Goal: Transaction & Acquisition: Purchase product/service

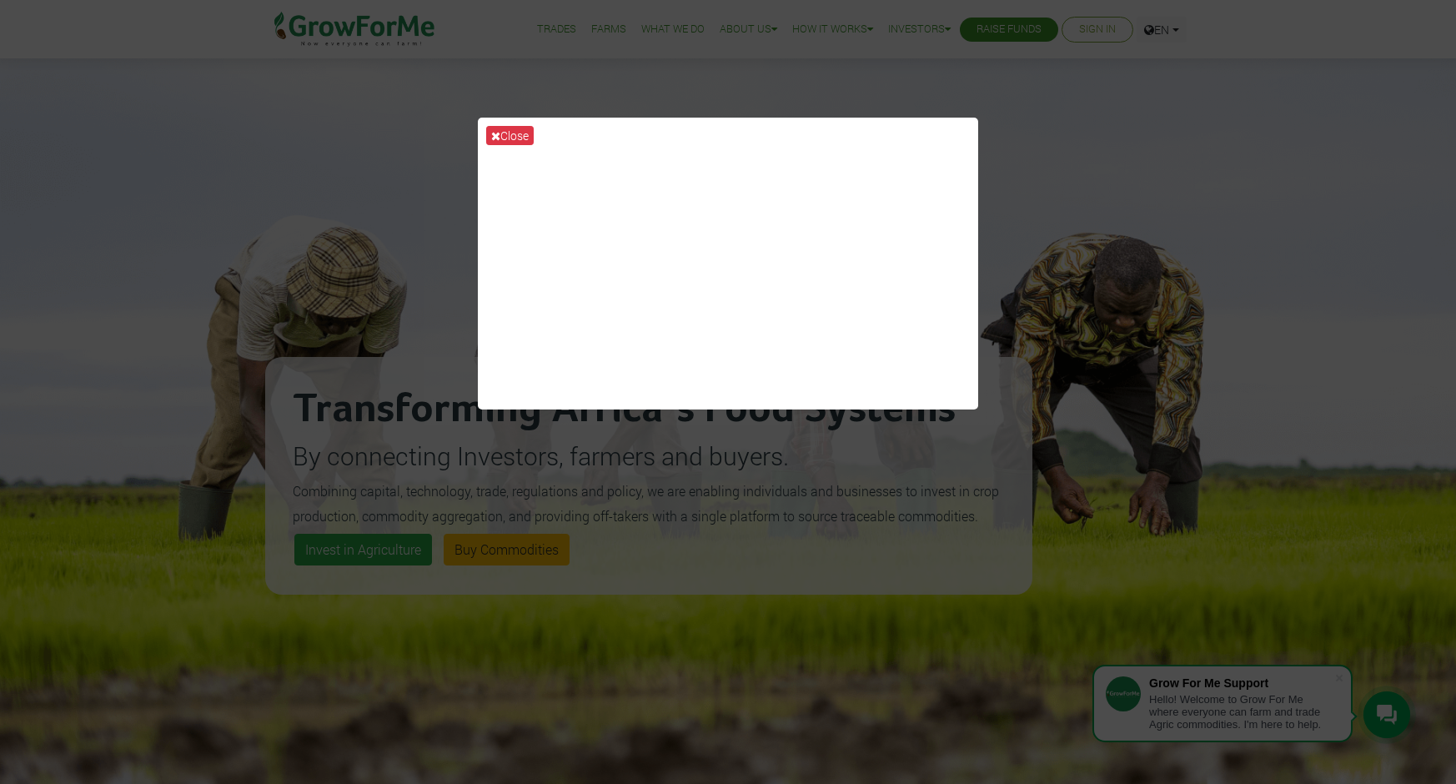
click at [1029, 127] on div "Close" at bounding box center [728, 392] width 1456 height 784
click at [1011, 278] on div "Close" at bounding box center [728, 392] width 1456 height 784
click at [1036, 457] on div "Close" at bounding box center [728, 392] width 1456 height 784
click at [728, 667] on div "Close" at bounding box center [728, 392] width 1456 height 784
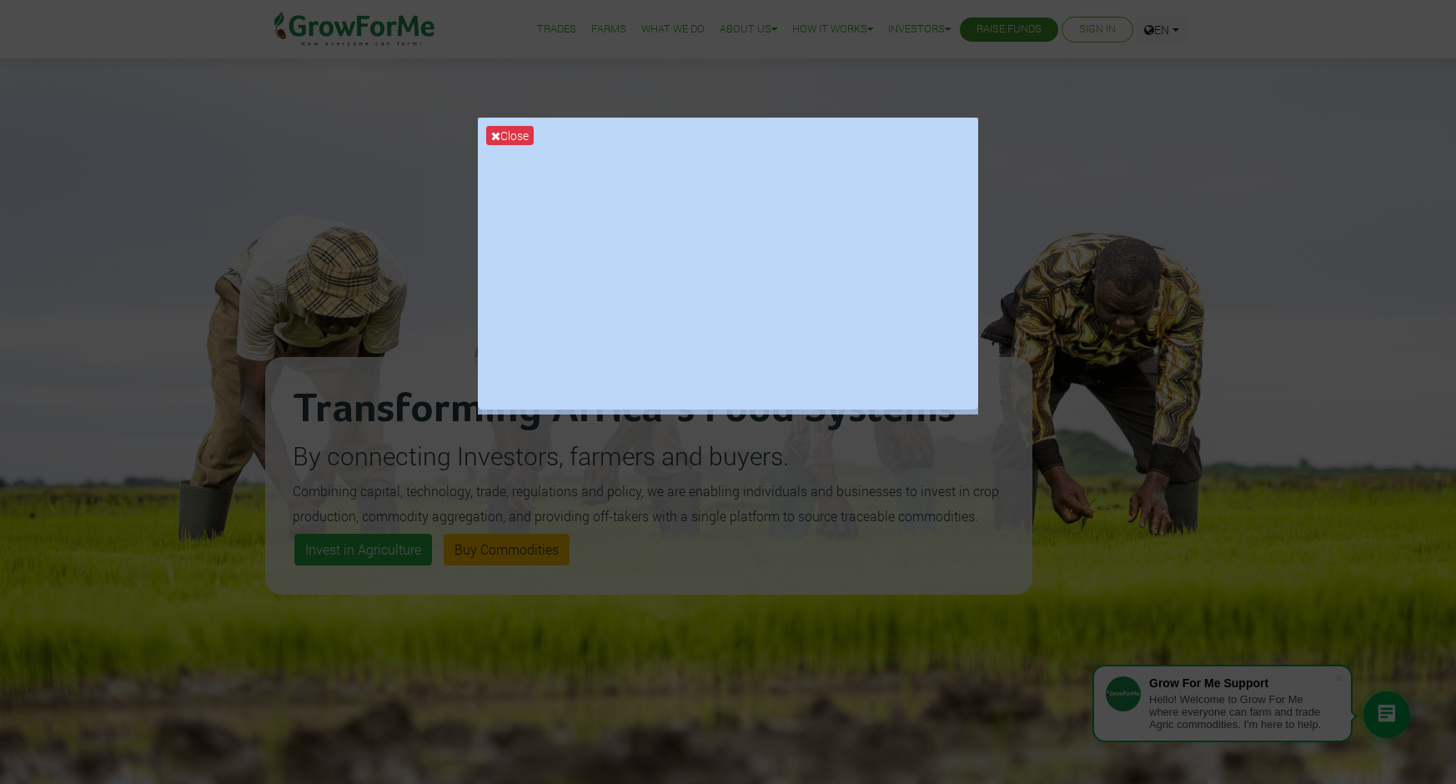
click at [728, 667] on div "Close" at bounding box center [728, 392] width 1456 height 784
click at [530, 135] on button "Close" at bounding box center [510, 135] width 48 height 19
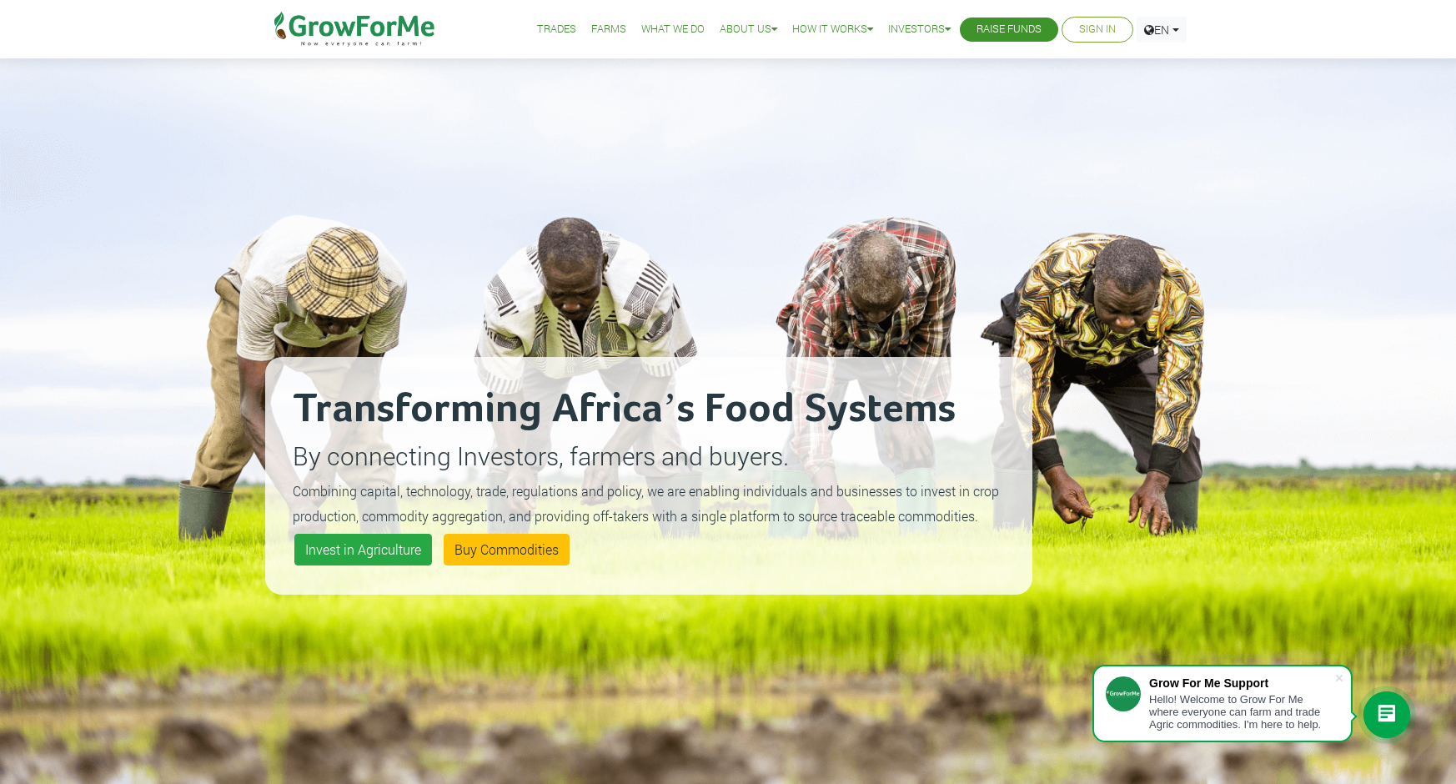
click at [1096, 33] on link "Sign In" at bounding box center [1097, 30] width 37 height 18
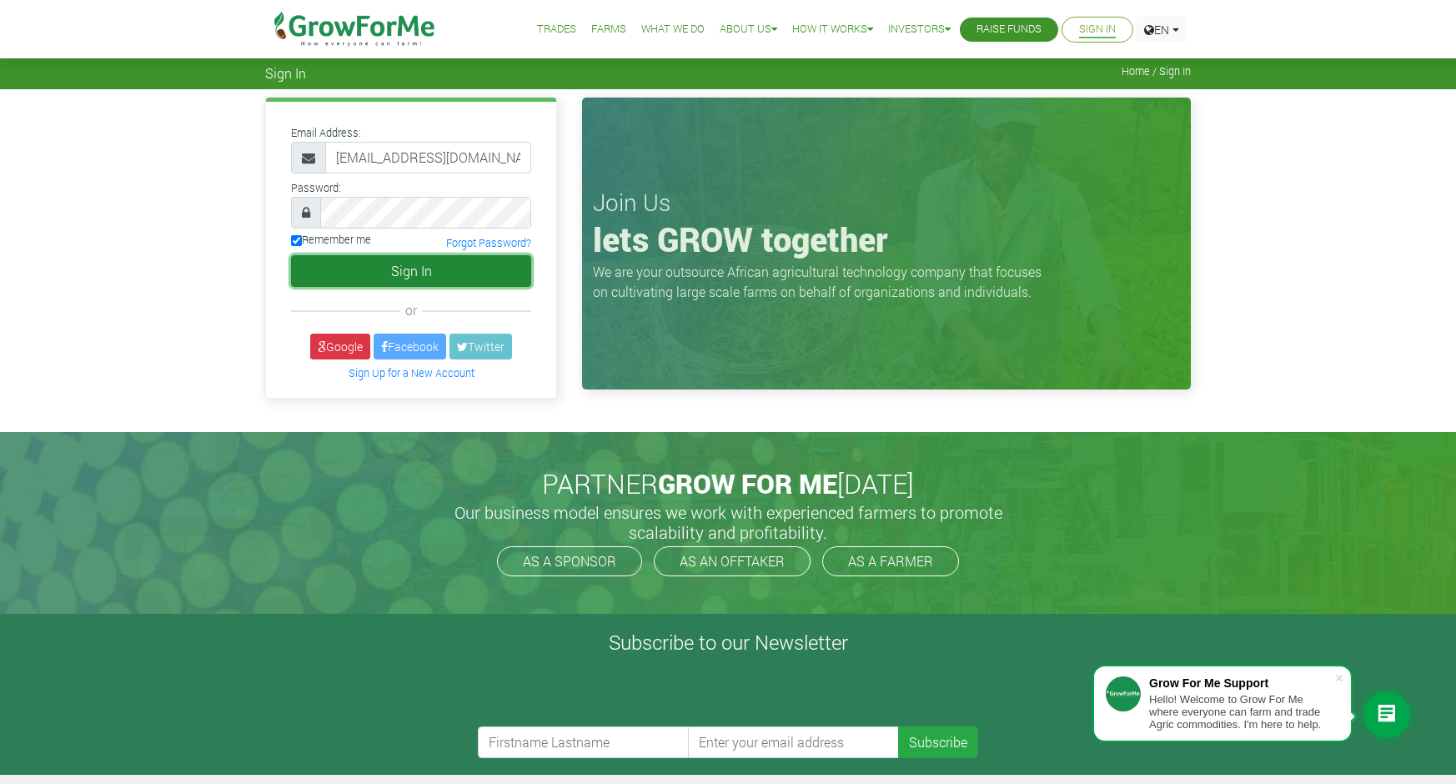
click at [349, 271] on button "Sign In" at bounding box center [411, 271] width 240 height 32
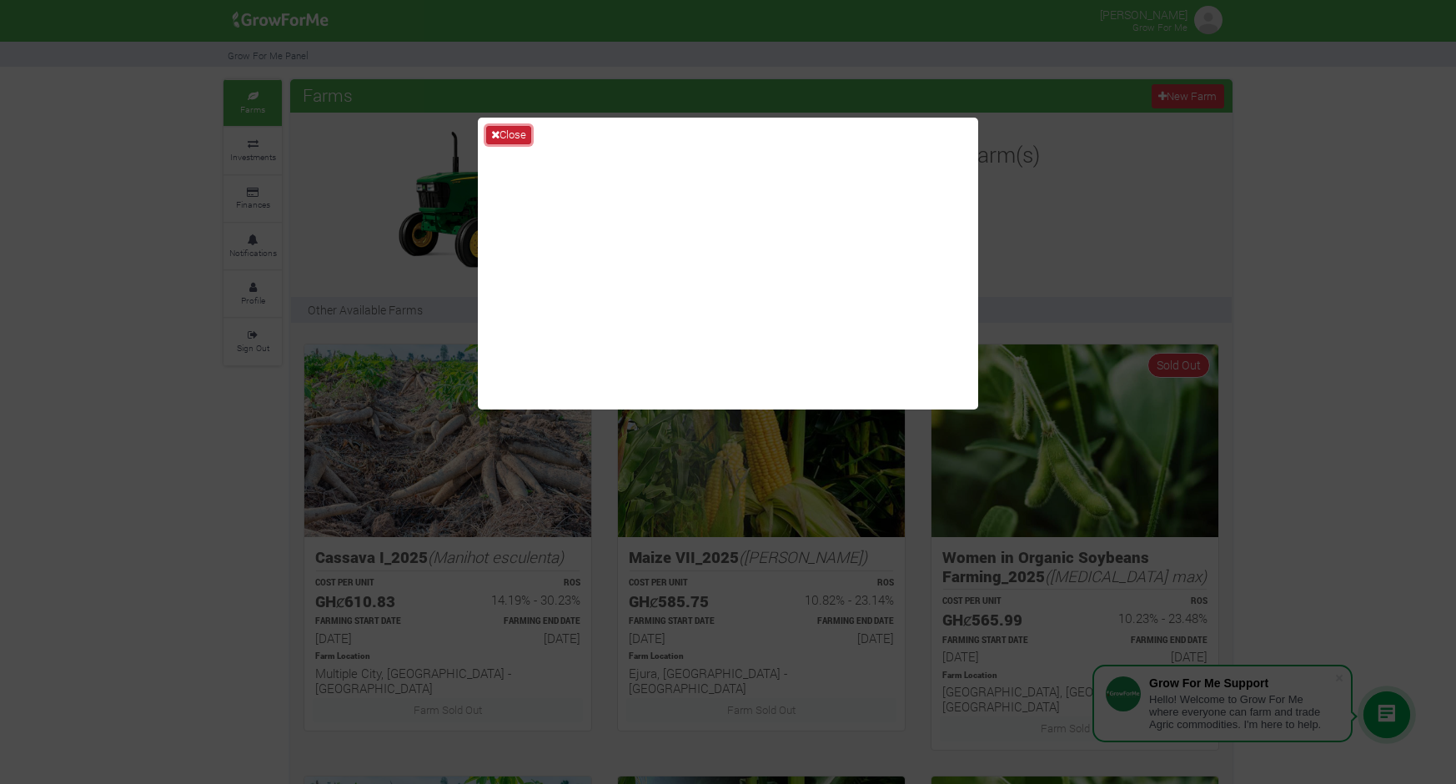
click at [514, 133] on button "Close" at bounding box center [508, 135] width 45 height 18
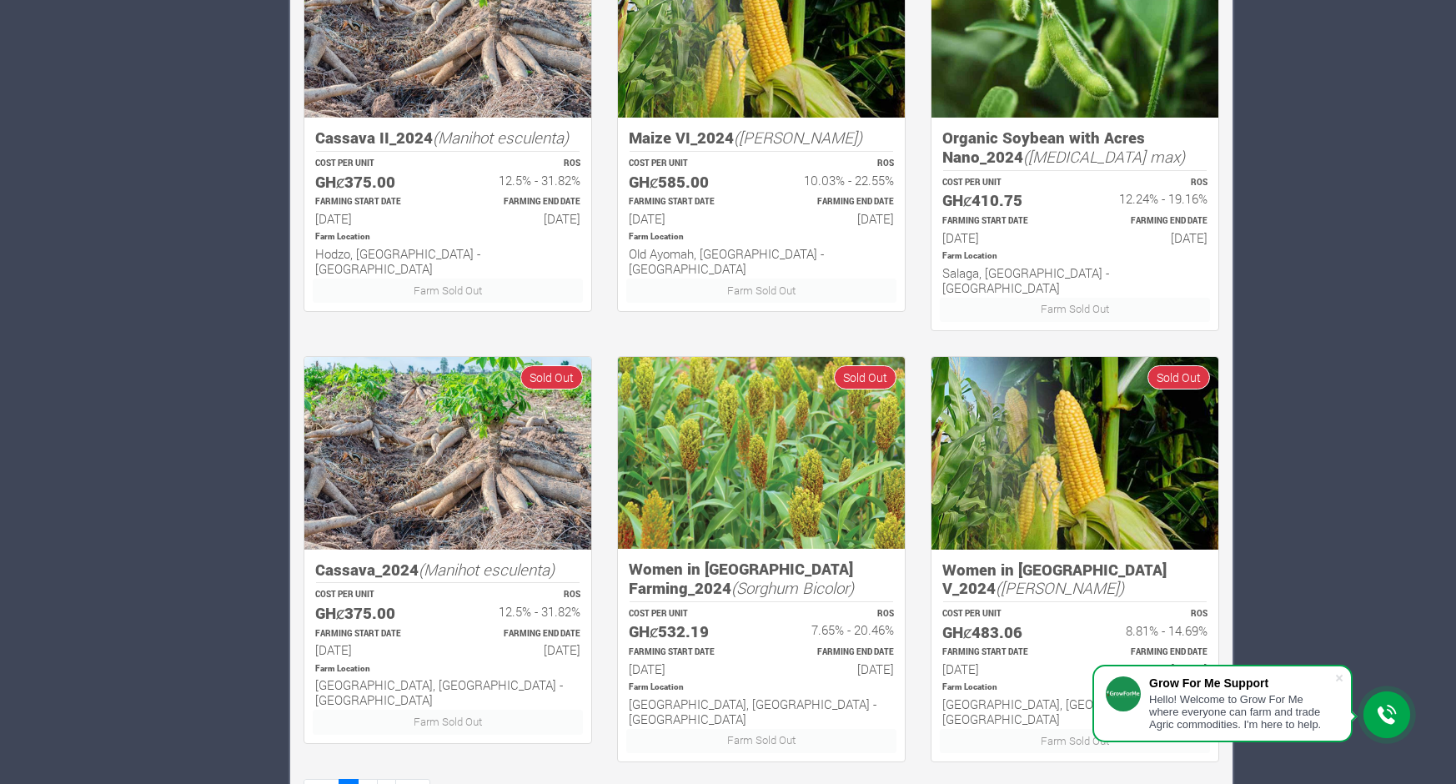
scroll to position [863, 0]
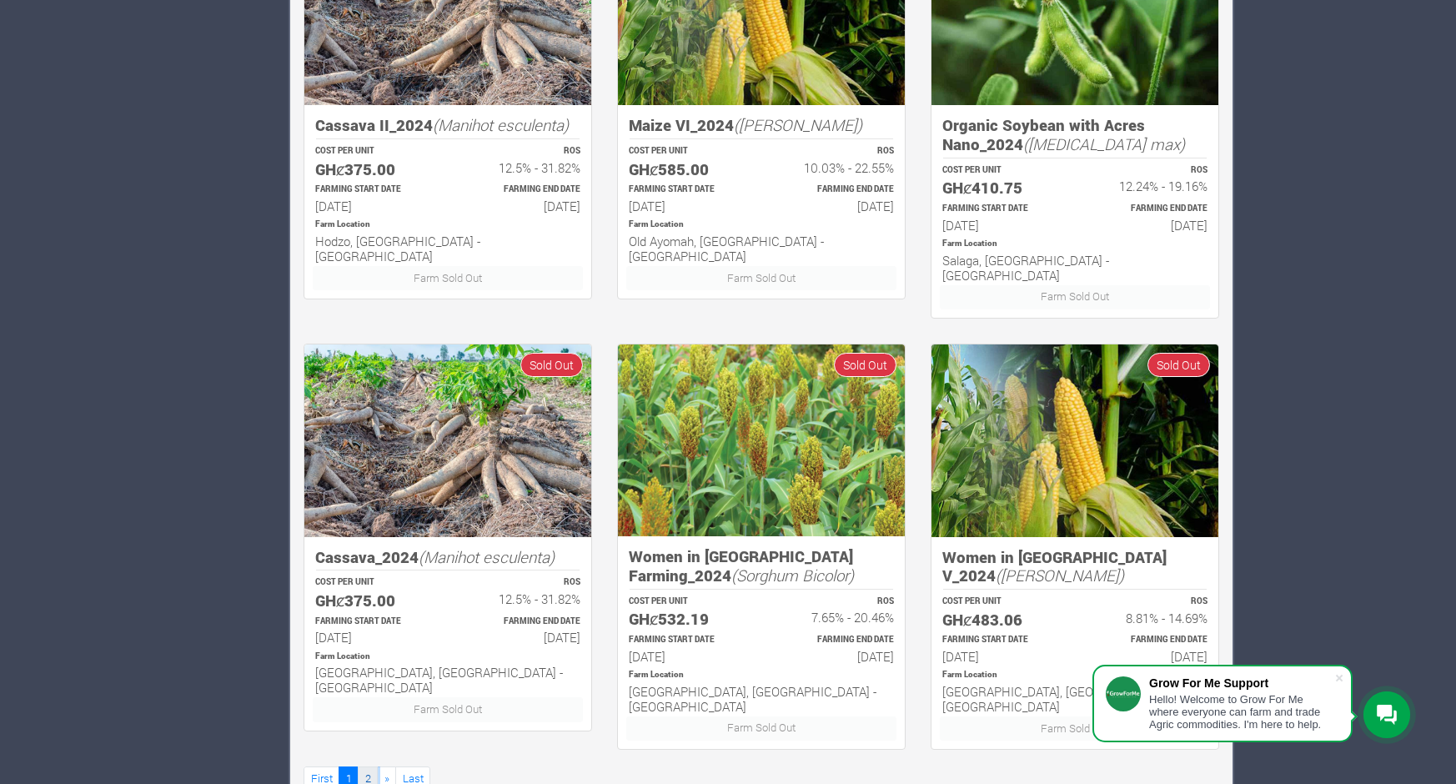
click at [363, 766] on link "2" at bounding box center [368, 778] width 20 height 24
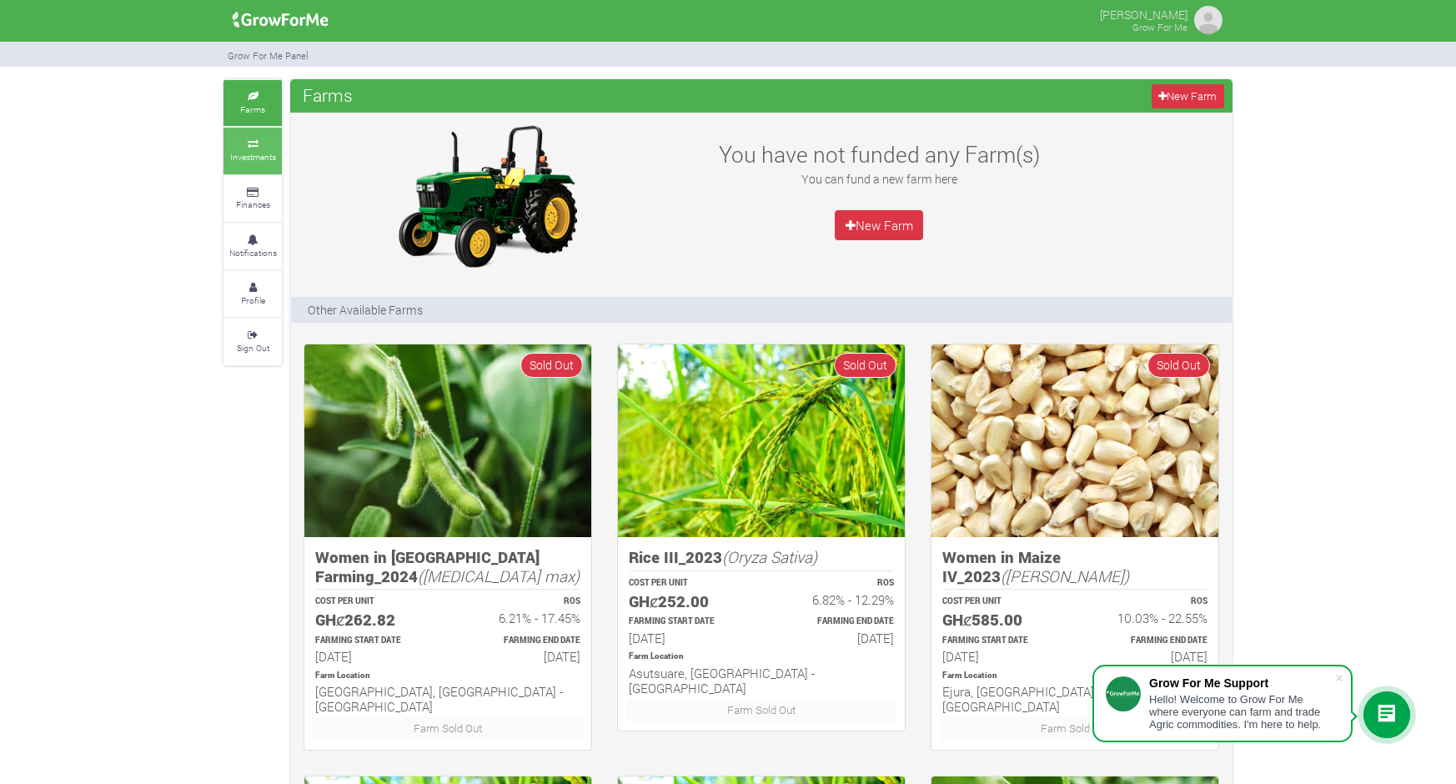
click at [265, 155] on small "Investments" at bounding box center [253, 157] width 46 height 12
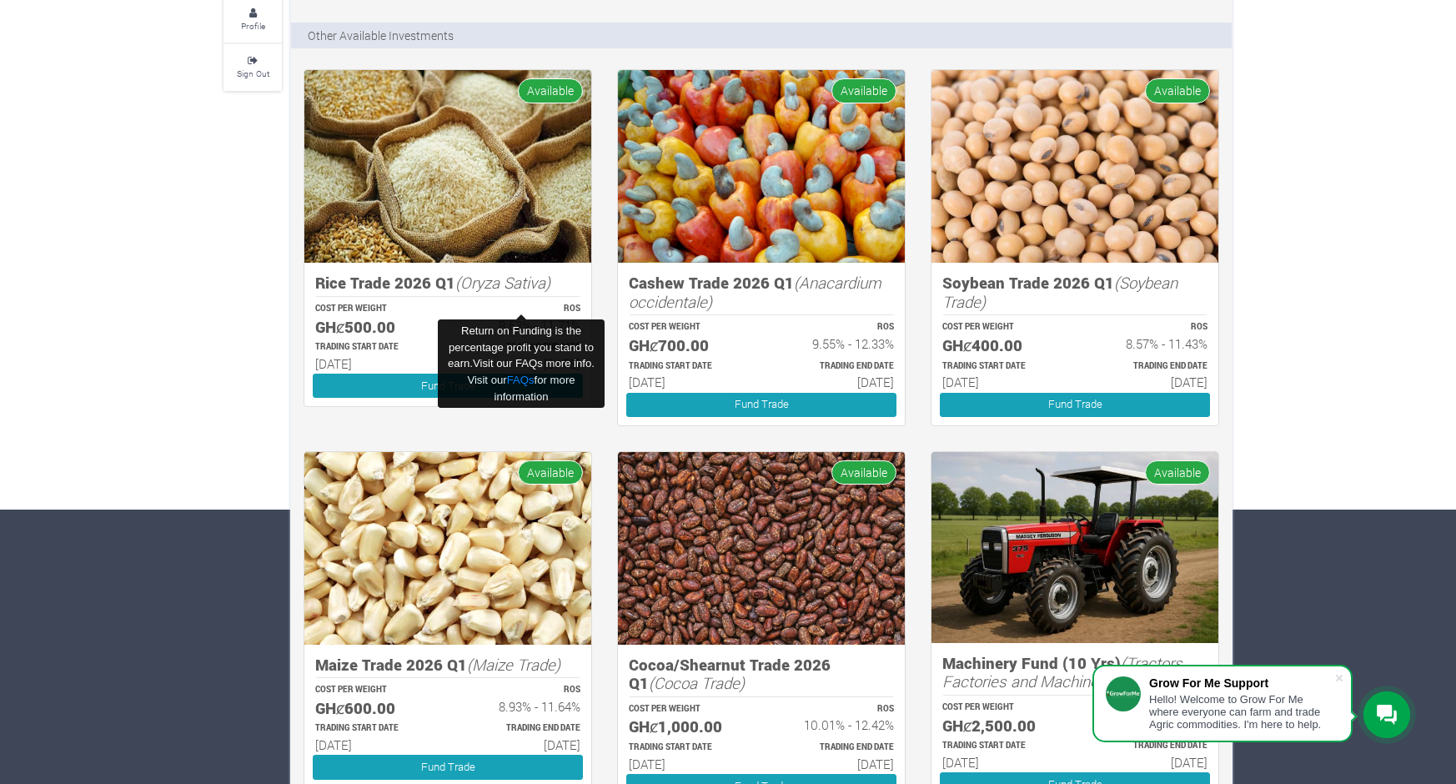
scroll to position [280, 0]
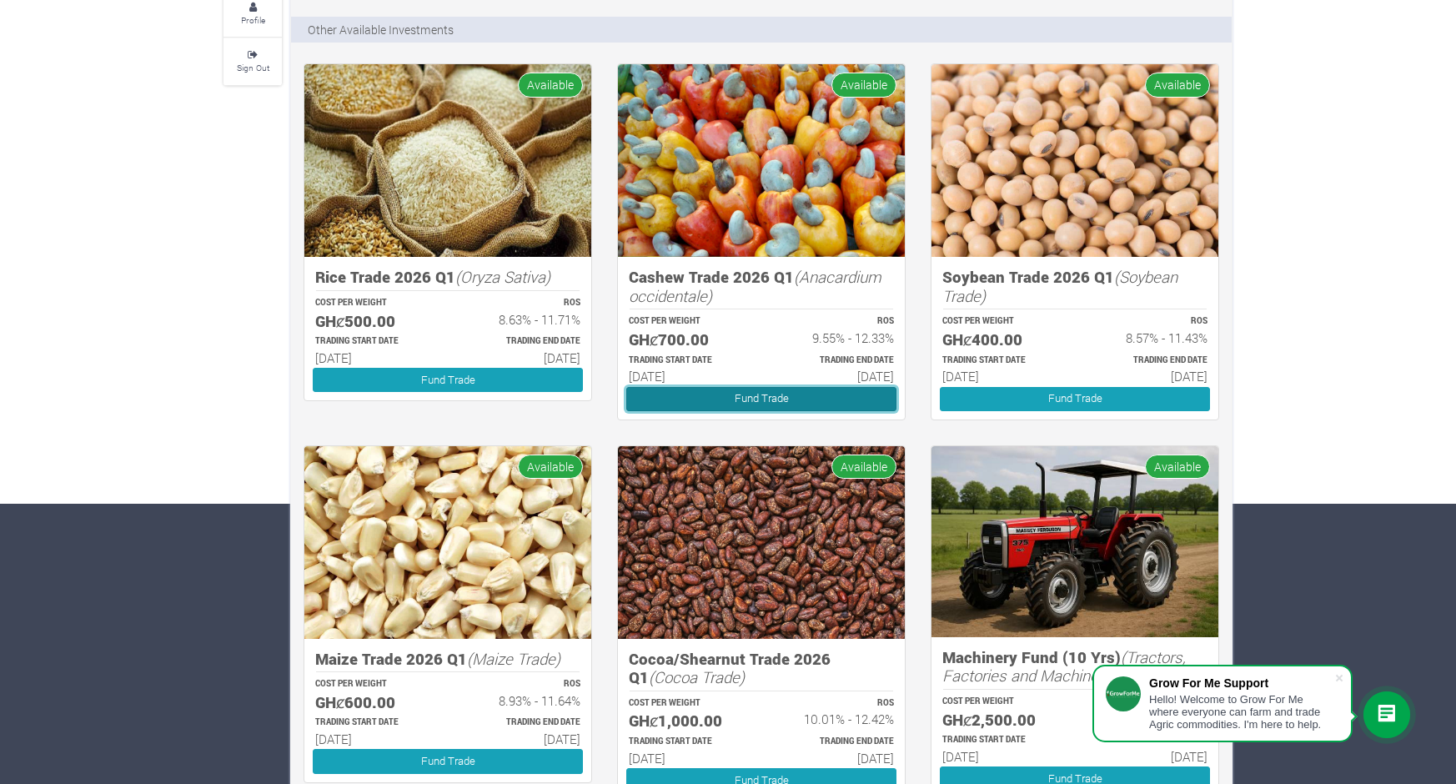
click at [736, 401] on link "Fund Trade" at bounding box center [761, 399] width 270 height 24
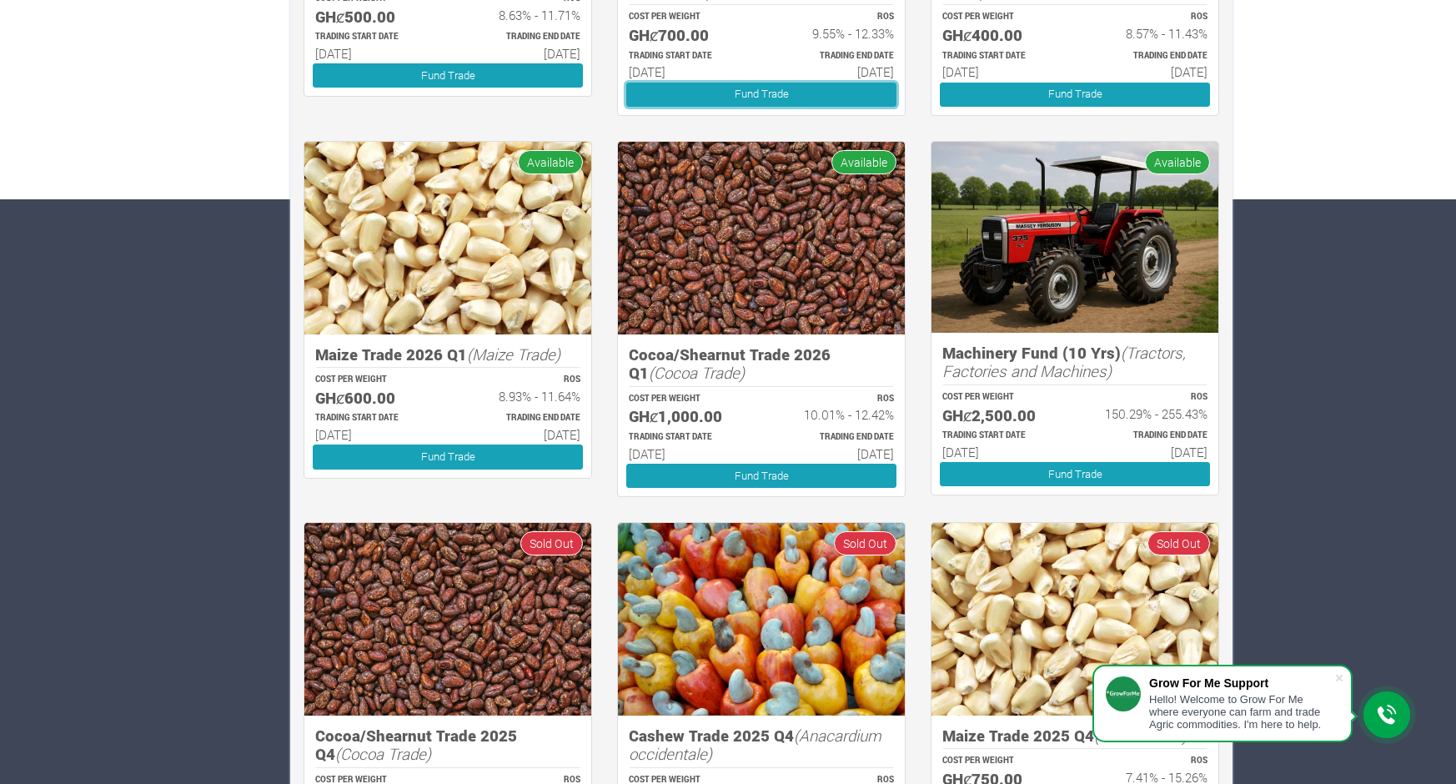
scroll to position [598, 0]
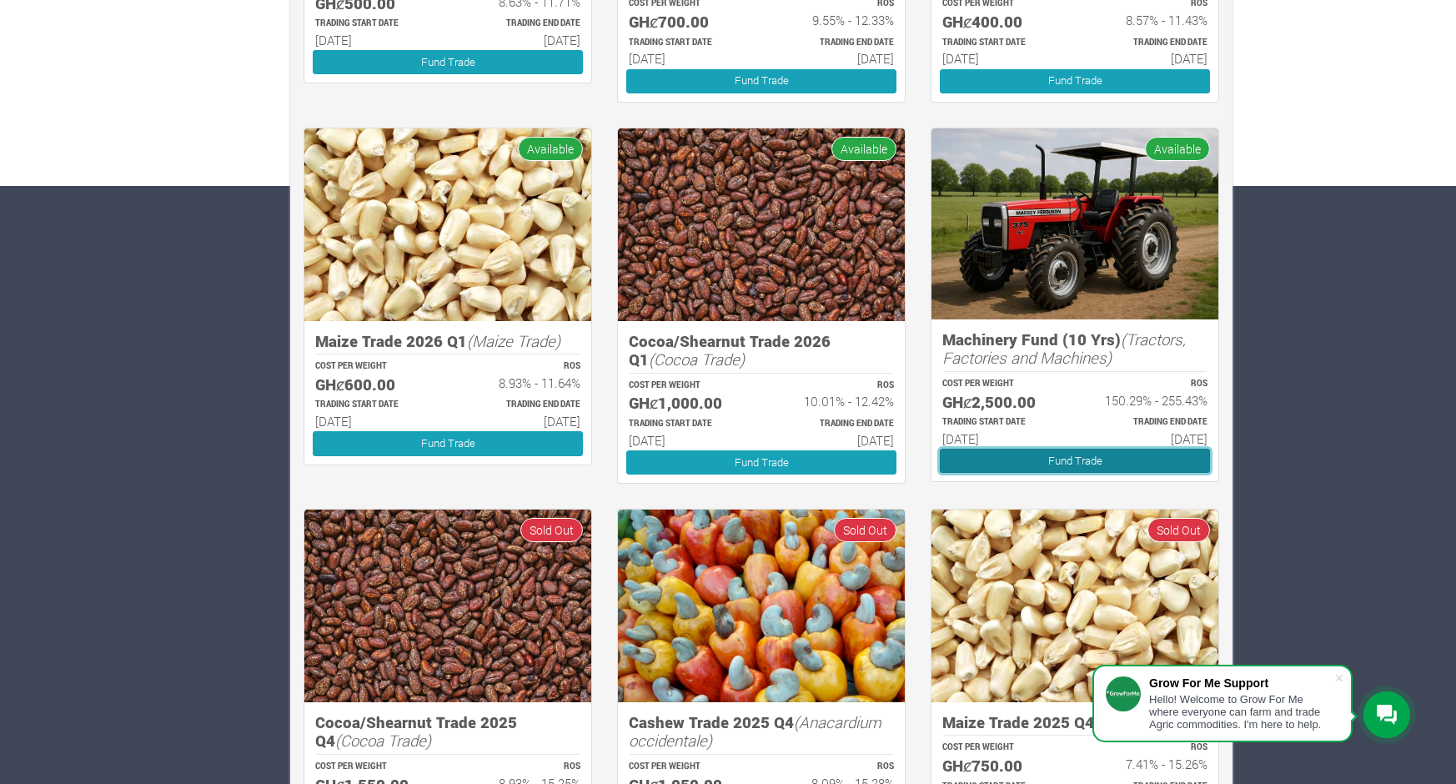
click at [1028, 451] on link "Fund Trade" at bounding box center [1075, 461] width 270 height 24
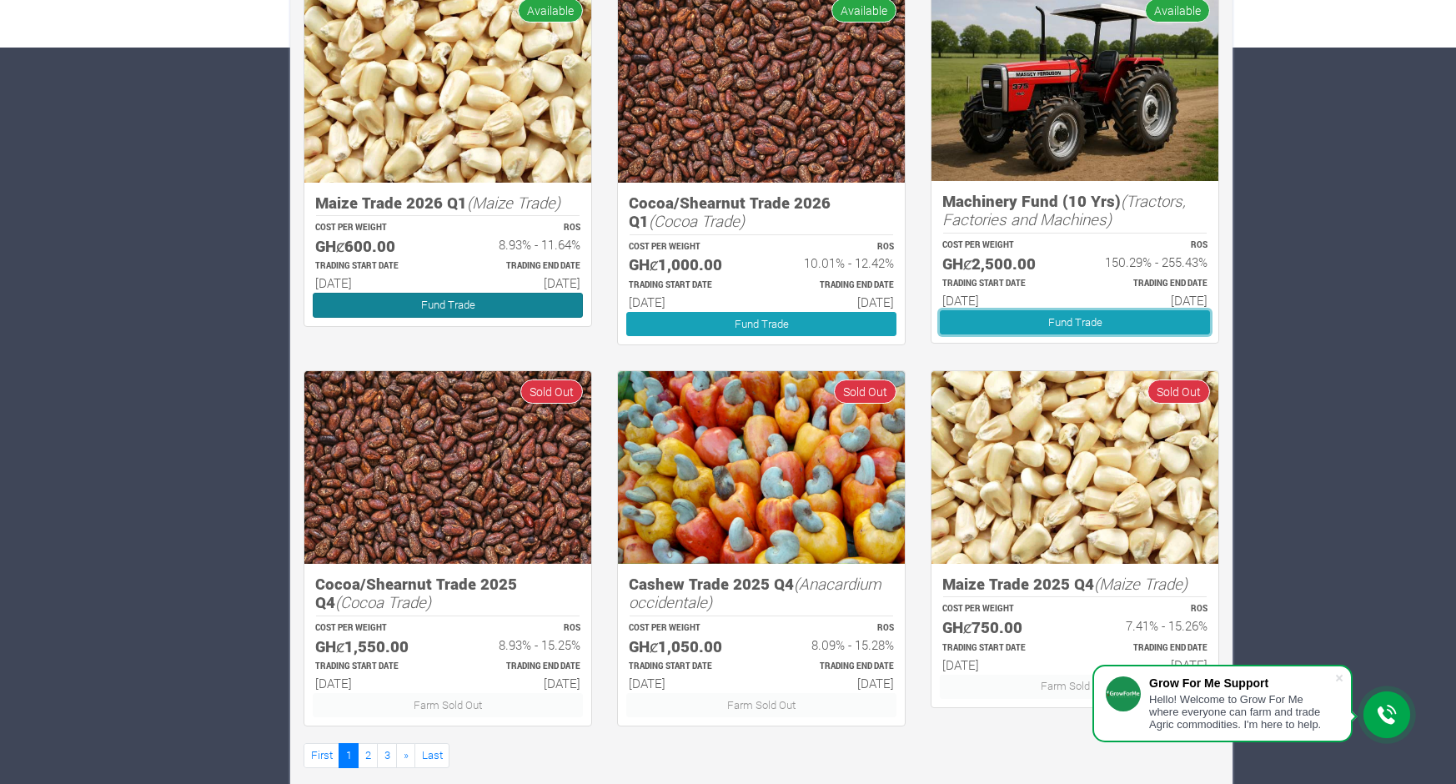
scroll to position [759, 0]
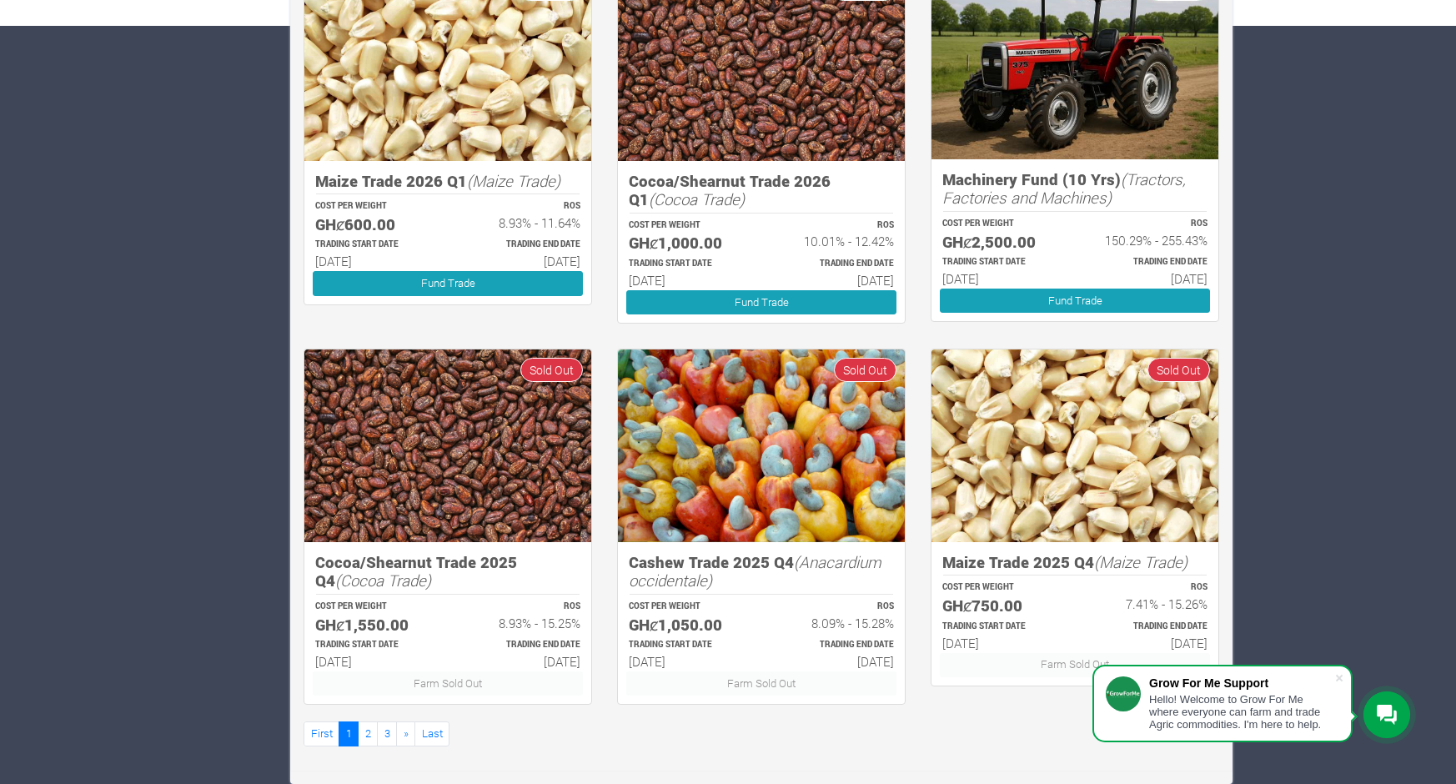
click at [478, 493] on img at bounding box center [447, 445] width 287 height 193
click at [416, 584] on h5 "Cocoa/Shearnut Trade 2025 Q4 (Cocoa Trade)" at bounding box center [447, 572] width 265 height 38
click at [424, 469] on img at bounding box center [447, 445] width 287 height 193
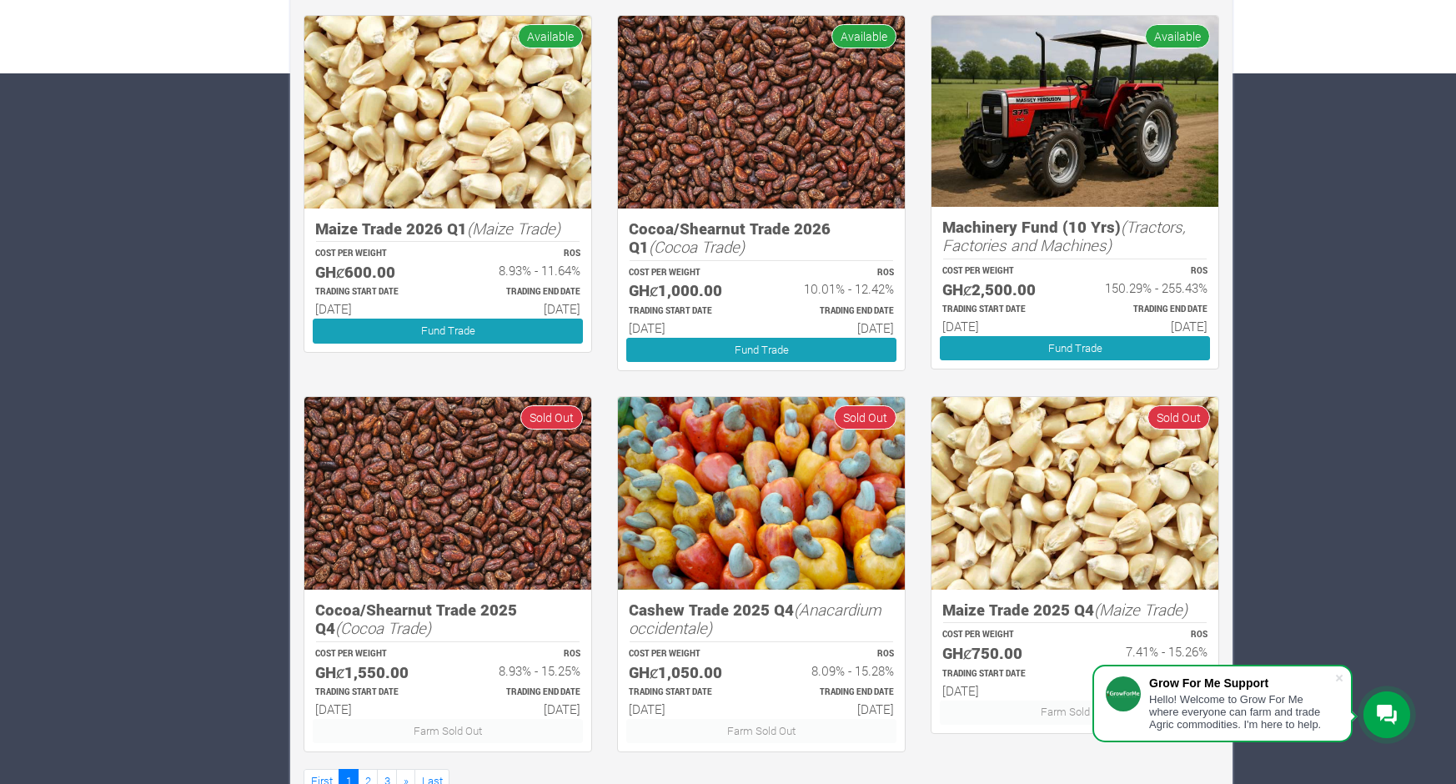
scroll to position [709, 0]
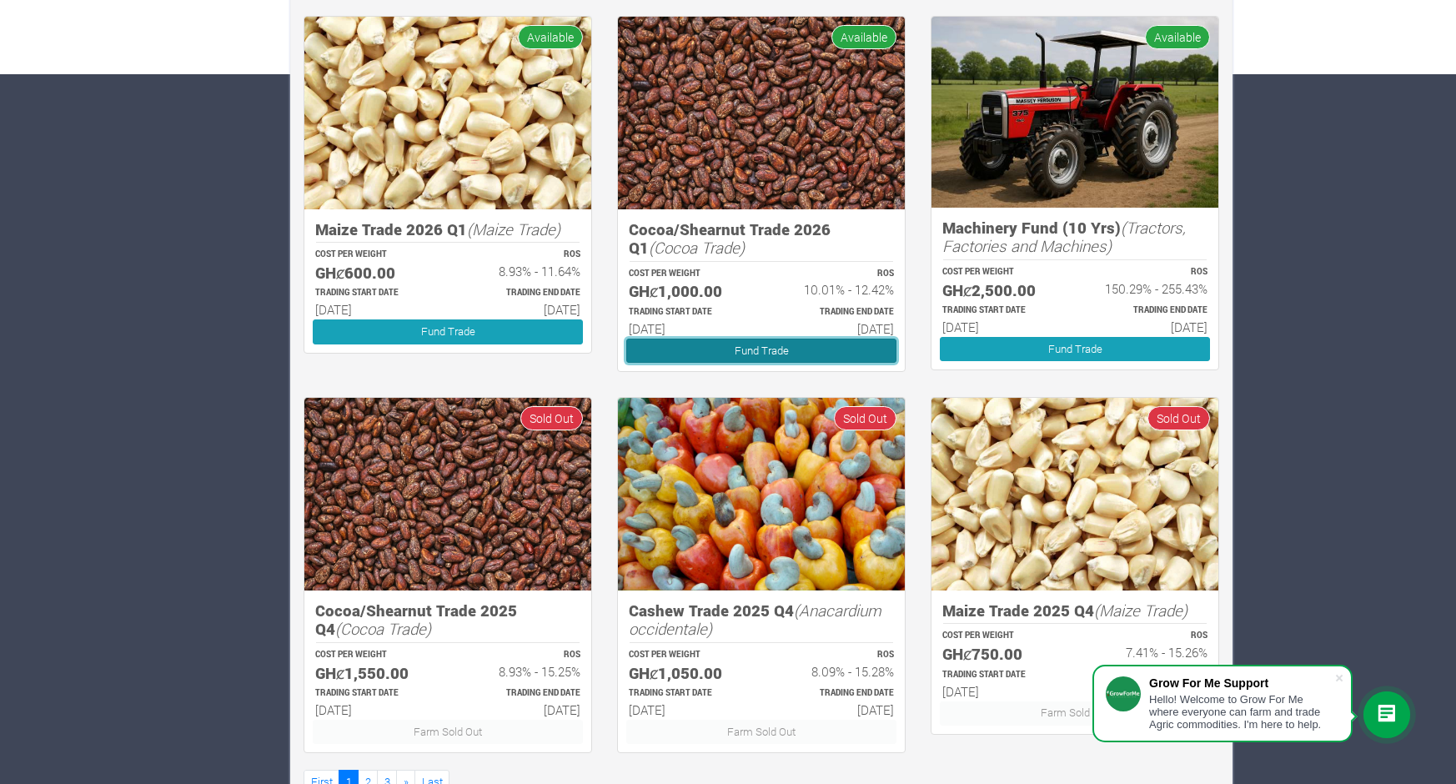
click at [754, 348] on link "Fund Trade" at bounding box center [761, 350] width 270 height 24
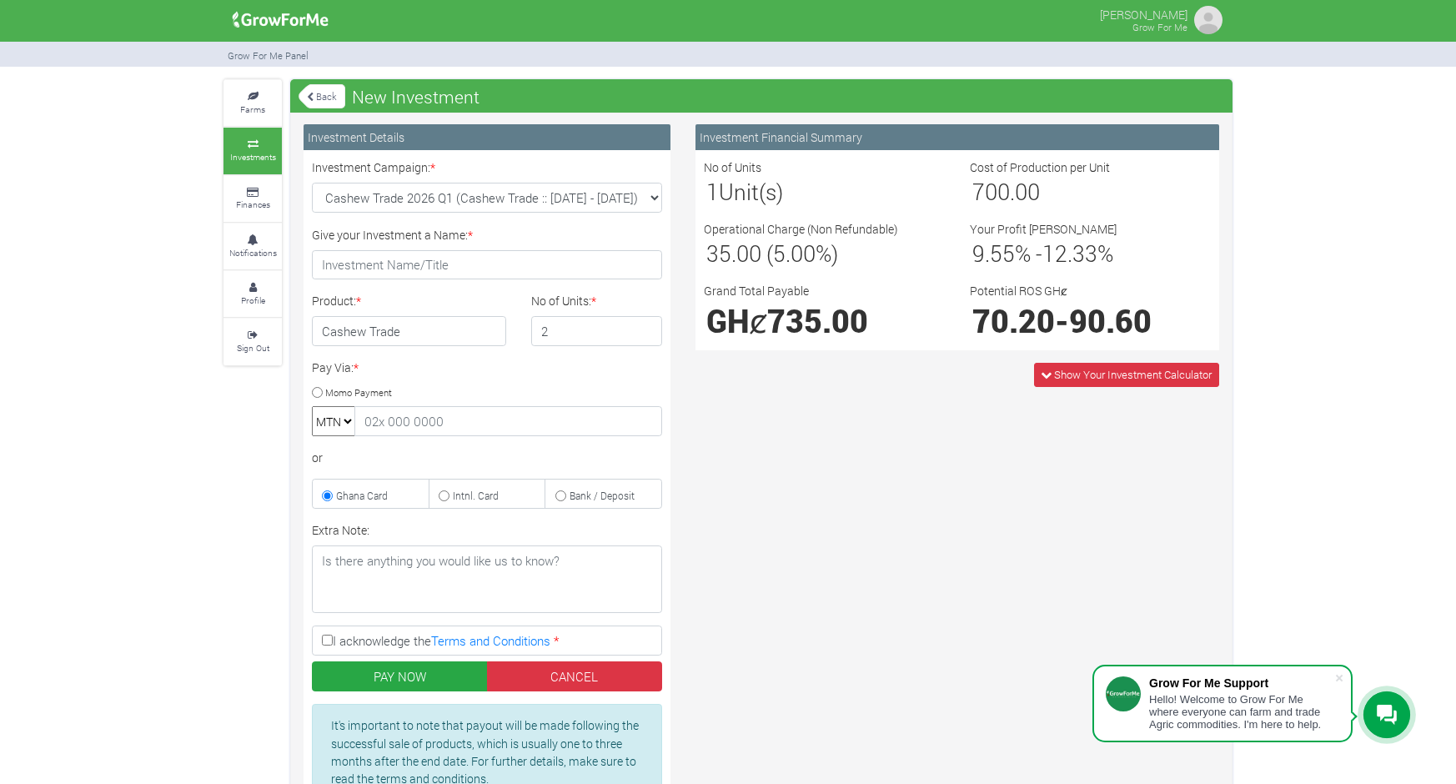
click at [648, 328] on input "2" at bounding box center [597, 331] width 132 height 30
click at [648, 328] on input "3" at bounding box center [597, 331] width 132 height 30
click at [648, 328] on input "4" at bounding box center [597, 331] width 132 height 30
click at [648, 328] on input "5" at bounding box center [597, 331] width 132 height 30
click at [648, 328] on input "6" at bounding box center [597, 331] width 132 height 30
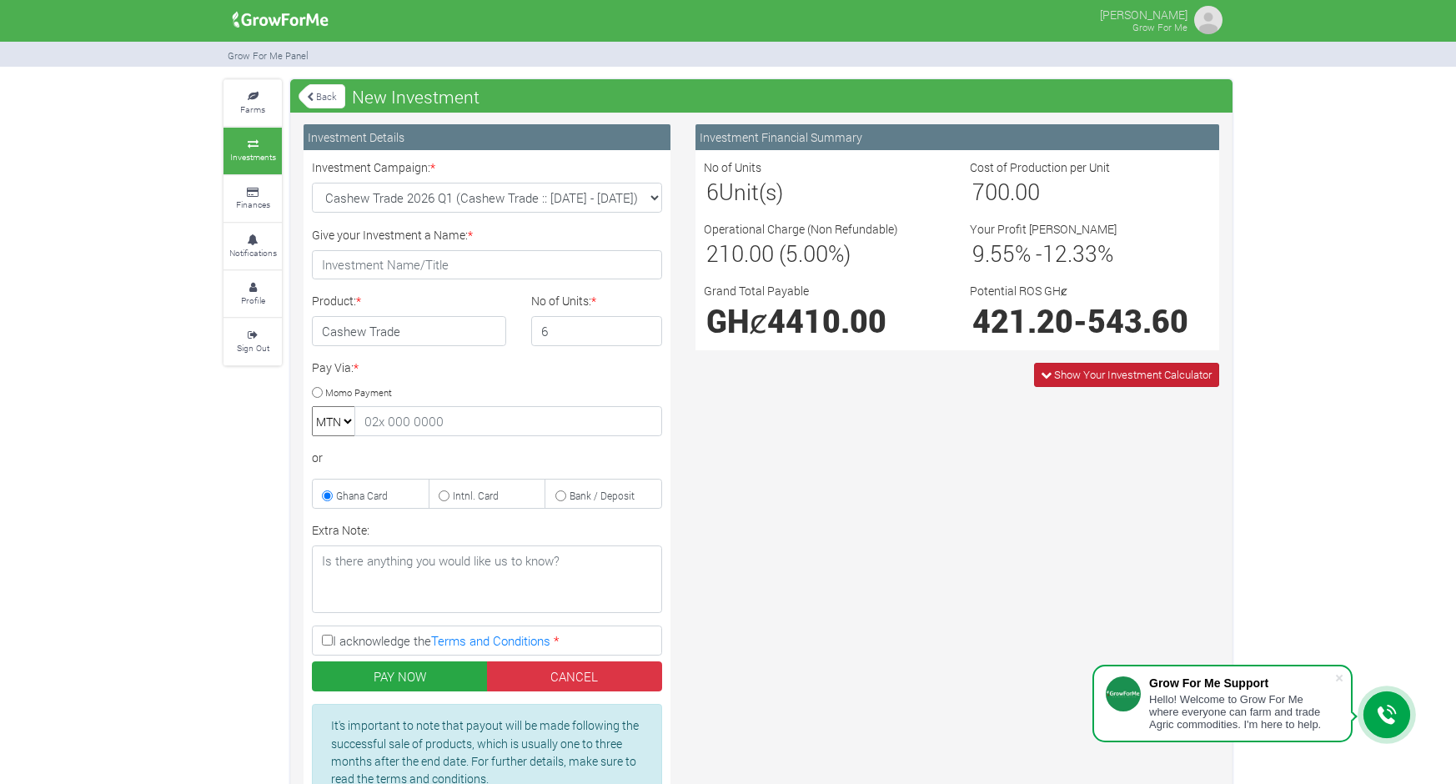
click at [1042, 373] on icon at bounding box center [1045, 374] width 11 height 11
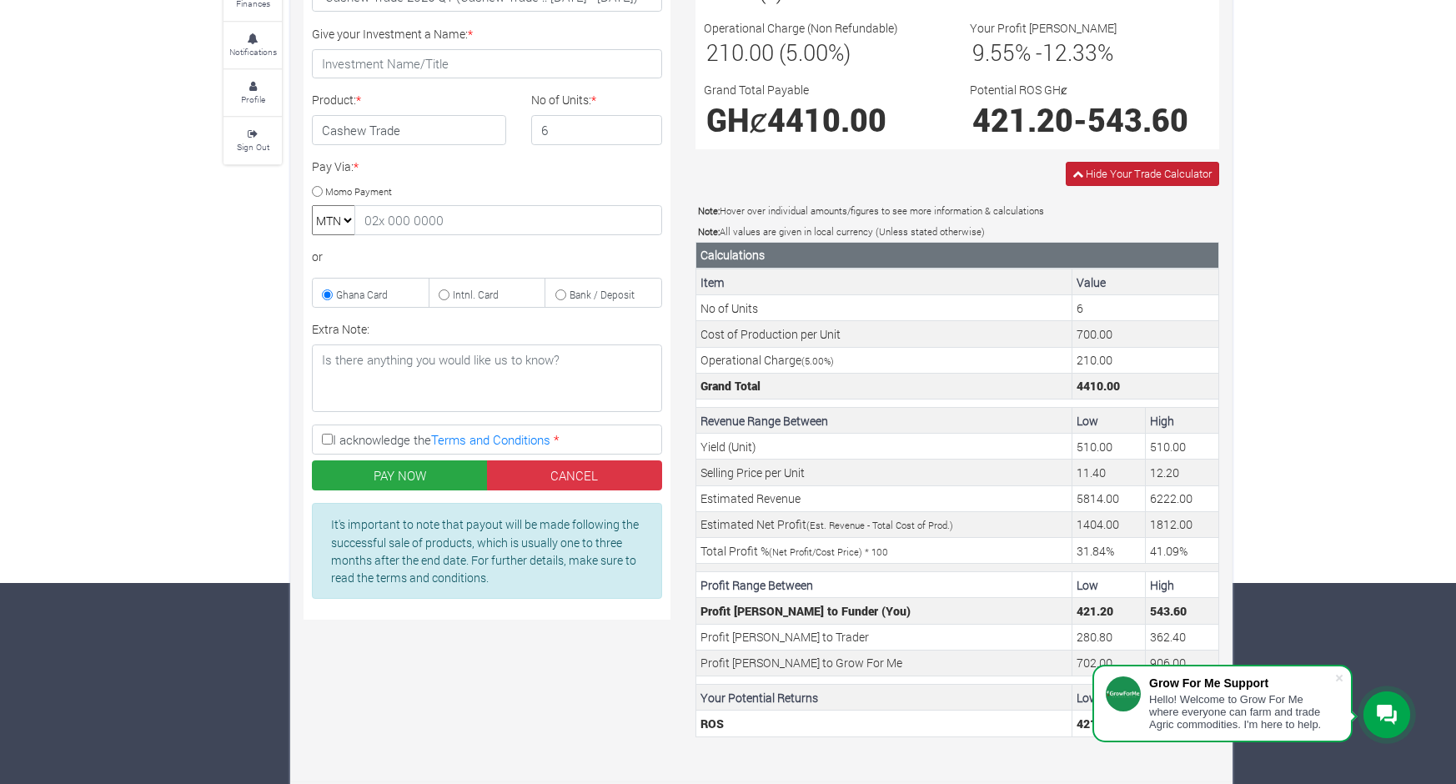
scroll to position [213, 0]
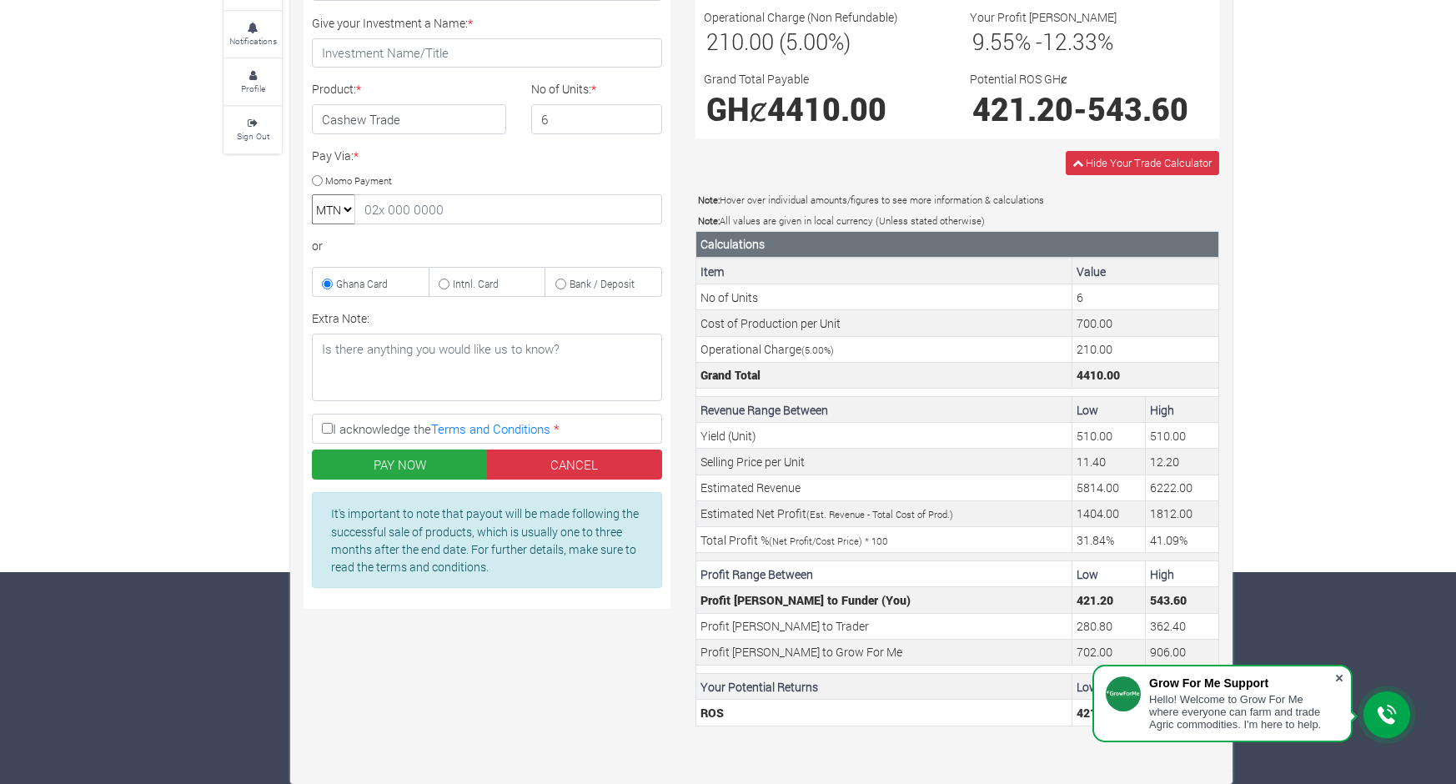
click at [1337, 671] on span at bounding box center [1339, 677] width 17 height 17
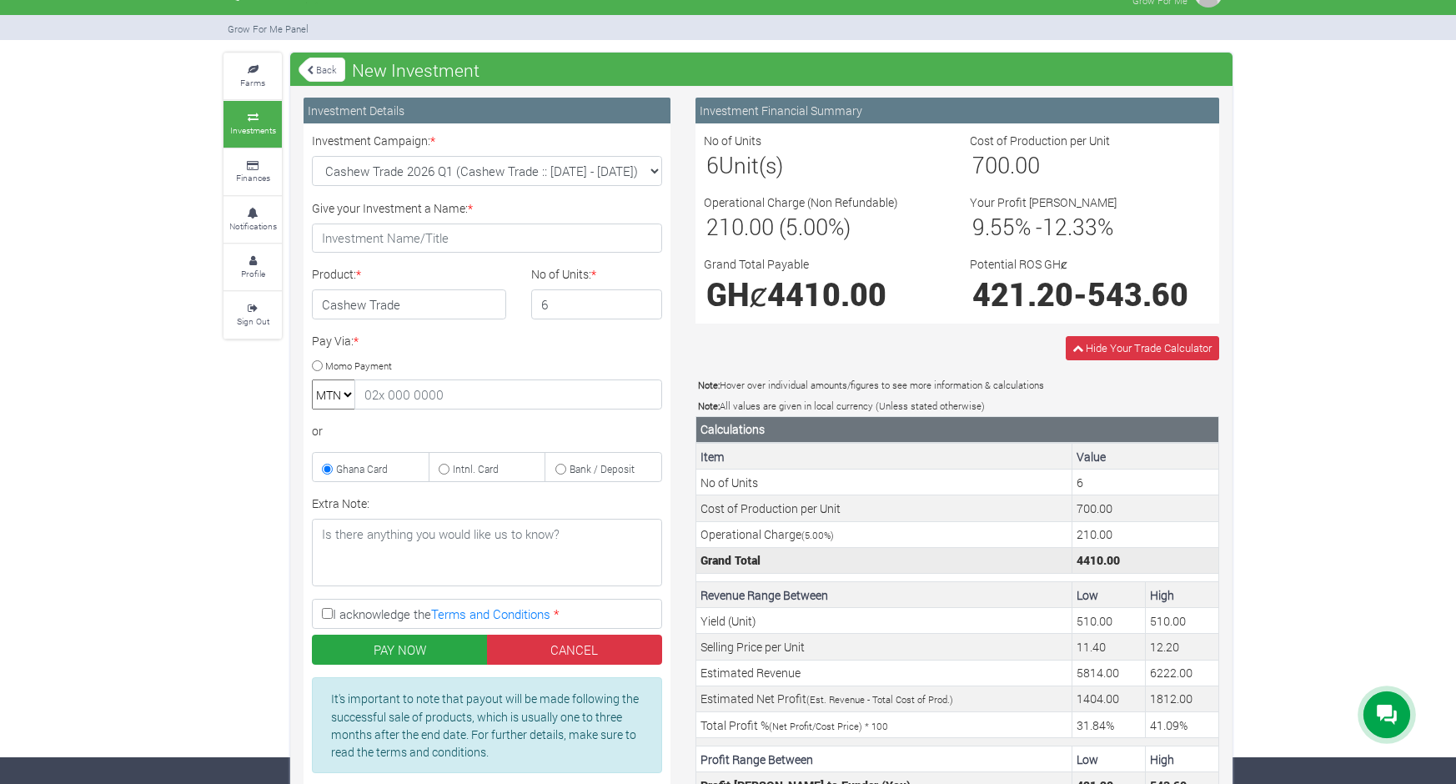
scroll to position [19, 0]
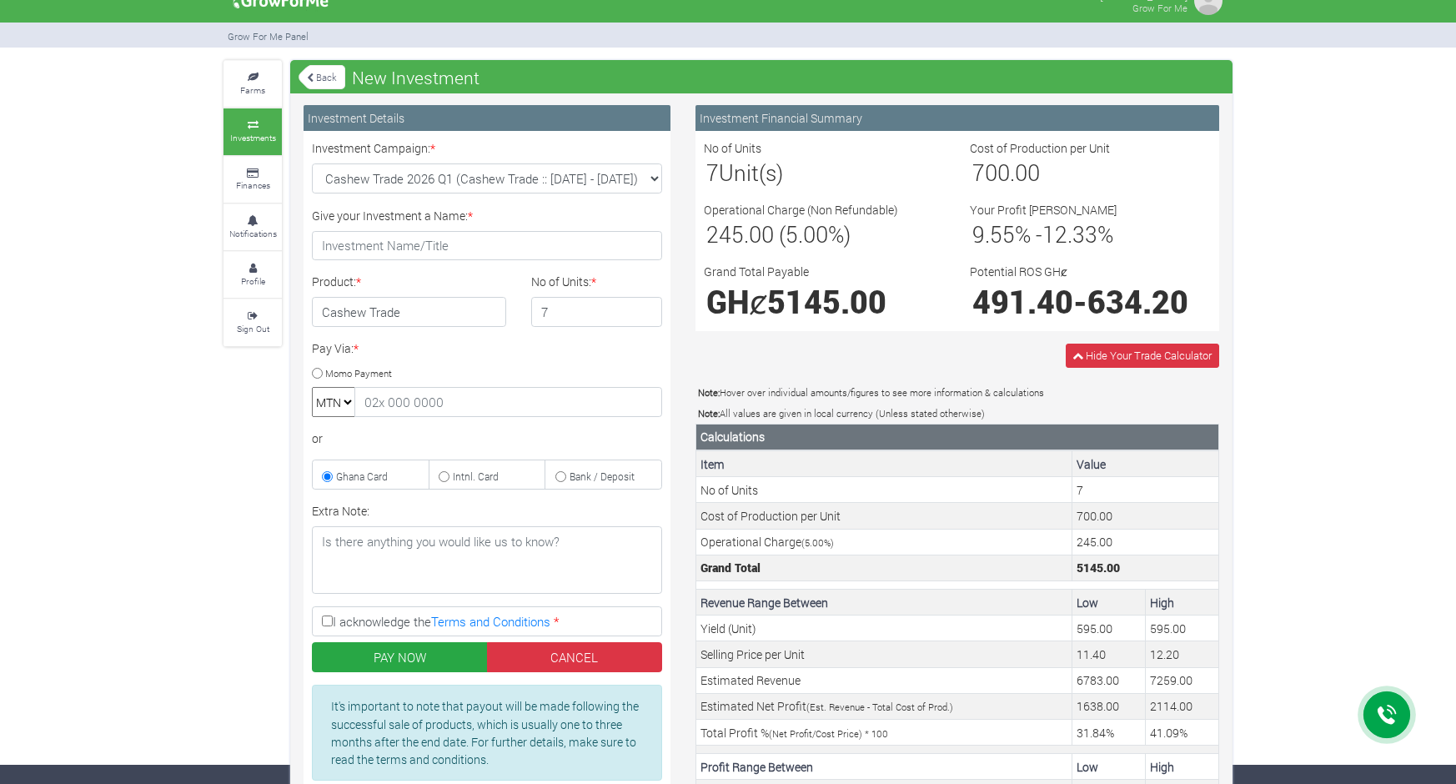
click at [649, 309] on input "7" at bounding box center [597, 312] width 132 height 30
click at [649, 309] on input "8" at bounding box center [597, 312] width 132 height 30
click at [649, 309] on input "9" at bounding box center [597, 312] width 132 height 30
click at [649, 309] on input "10" at bounding box center [597, 312] width 132 height 30
click at [649, 309] on input "11" at bounding box center [597, 312] width 132 height 30
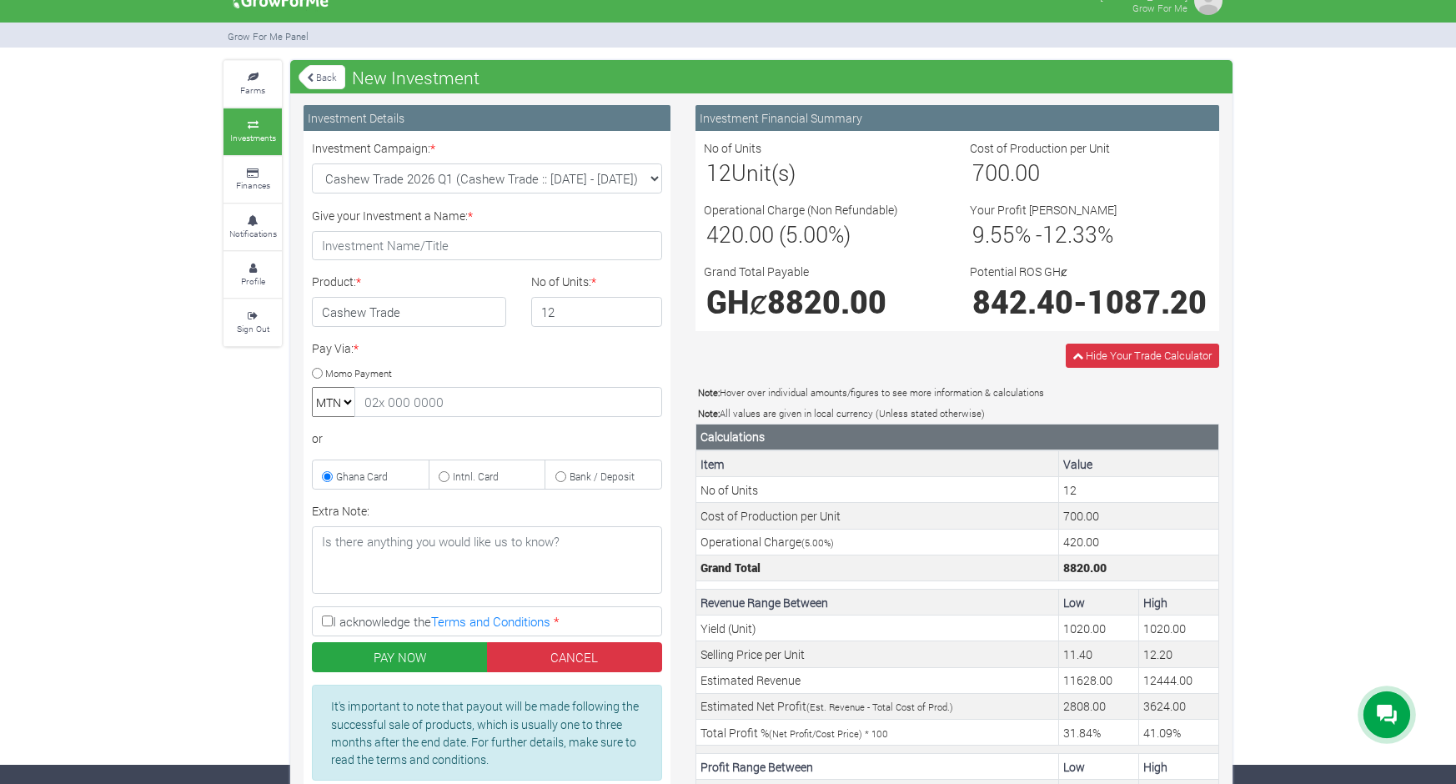
click at [649, 309] on input "12" at bounding box center [597, 312] width 132 height 30
click at [649, 309] on input "13" at bounding box center [597, 312] width 132 height 30
type input "14"
click at [649, 309] on input "14" at bounding box center [597, 312] width 132 height 30
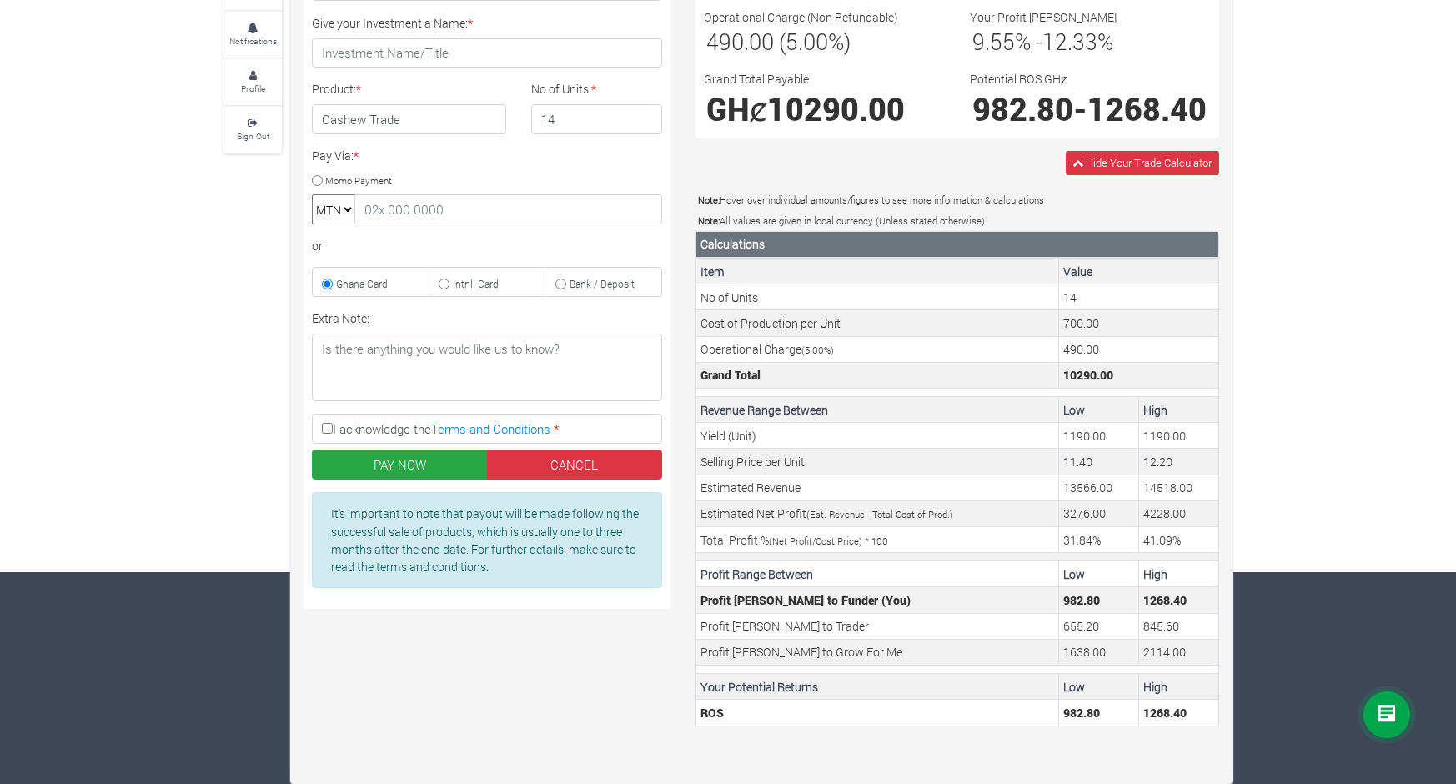
scroll to position [0, 0]
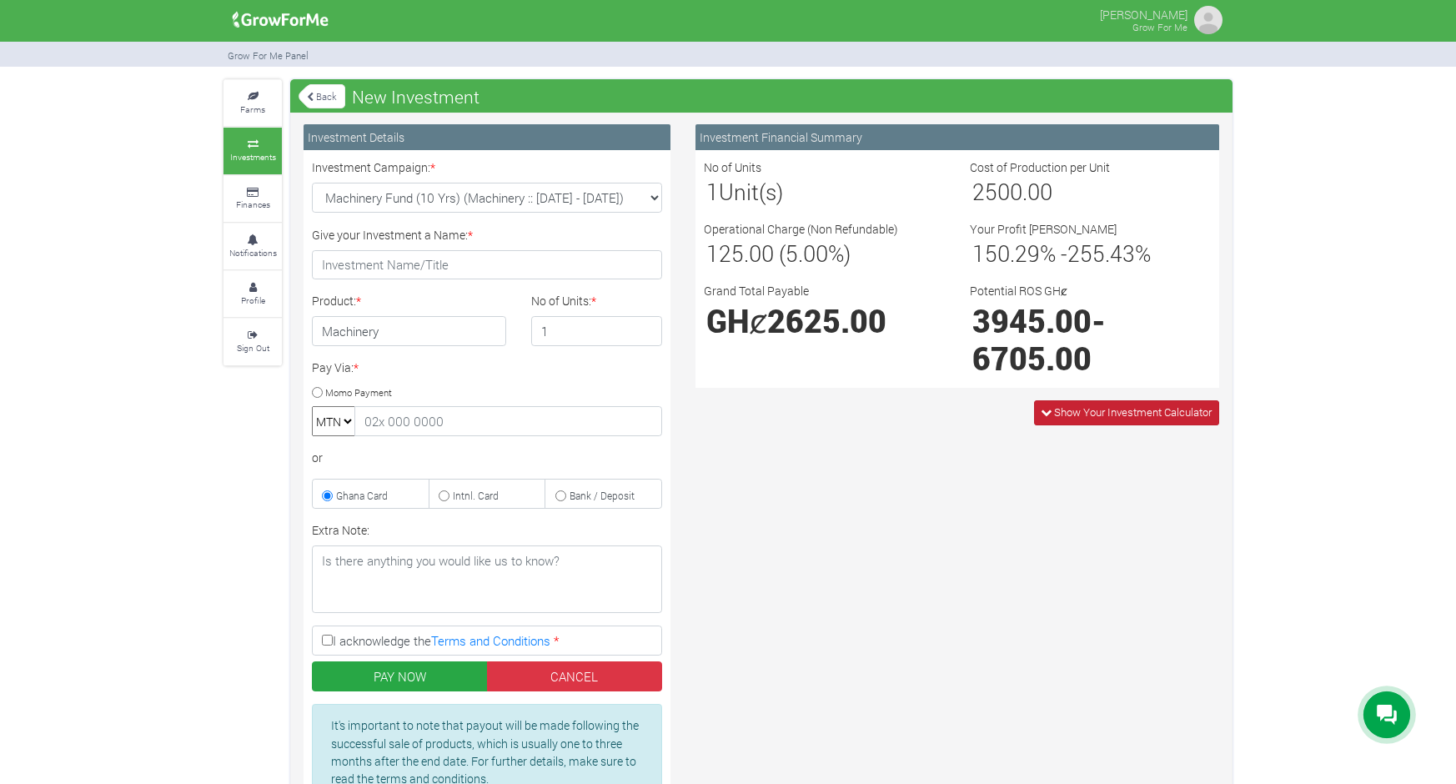
click at [1082, 411] on span "Show Your Investment Calculator" at bounding box center [1133, 411] width 158 height 15
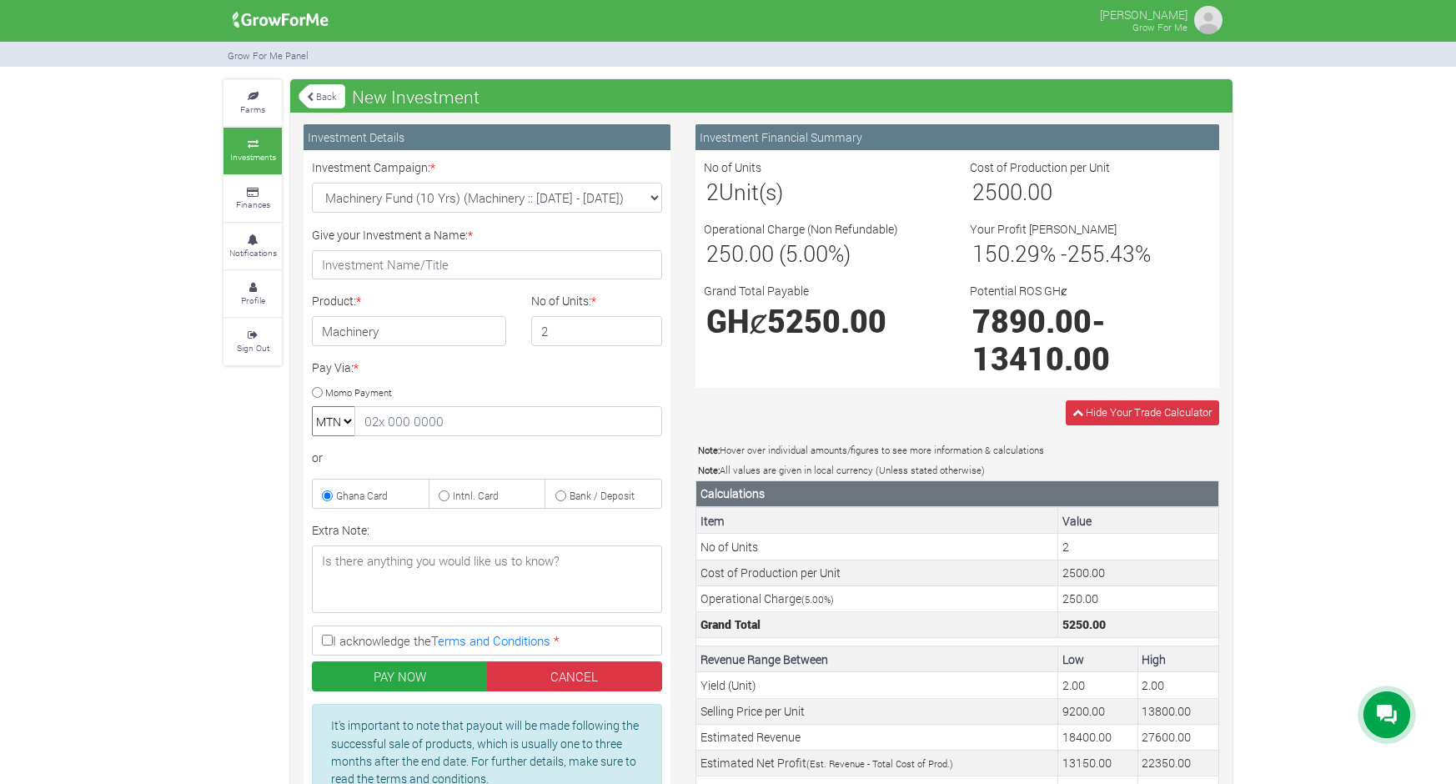
click at [646, 328] on input "2" at bounding box center [597, 331] width 132 height 30
click at [646, 328] on input "3" at bounding box center [597, 331] width 132 height 30
type input "4"
click at [646, 328] on input "4" at bounding box center [597, 331] width 132 height 30
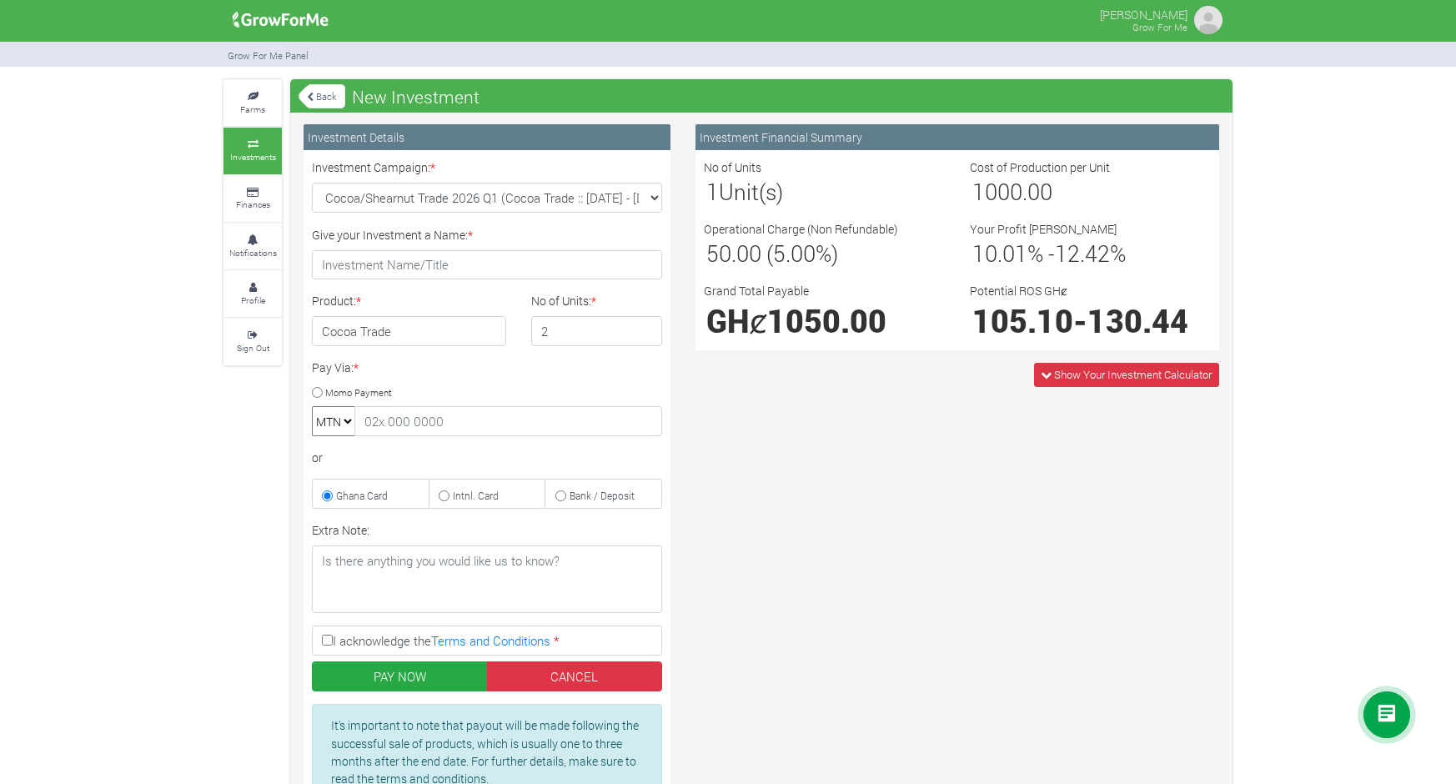
click at [645, 328] on input "2" at bounding box center [597, 331] width 132 height 30
click at [645, 328] on input "3" at bounding box center [597, 331] width 132 height 30
click at [645, 328] on input "4" at bounding box center [597, 331] width 132 height 30
click at [645, 328] on input "5" at bounding box center [597, 331] width 132 height 30
click at [645, 328] on input "6" at bounding box center [597, 331] width 132 height 30
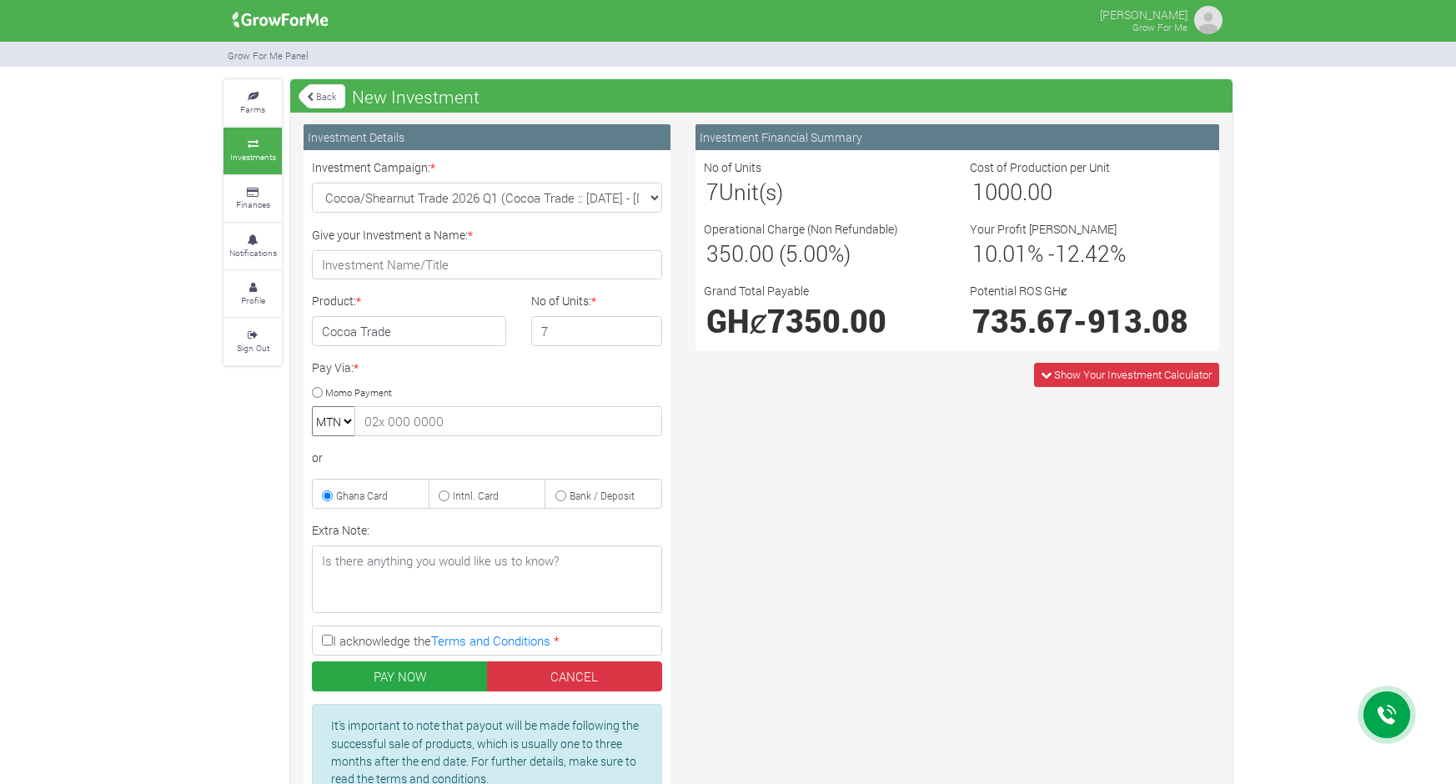
click at [645, 328] on input "7" at bounding box center [597, 331] width 132 height 30
click at [645, 328] on input "8" at bounding box center [597, 331] width 132 height 30
click at [645, 328] on input "9" at bounding box center [597, 331] width 132 height 30
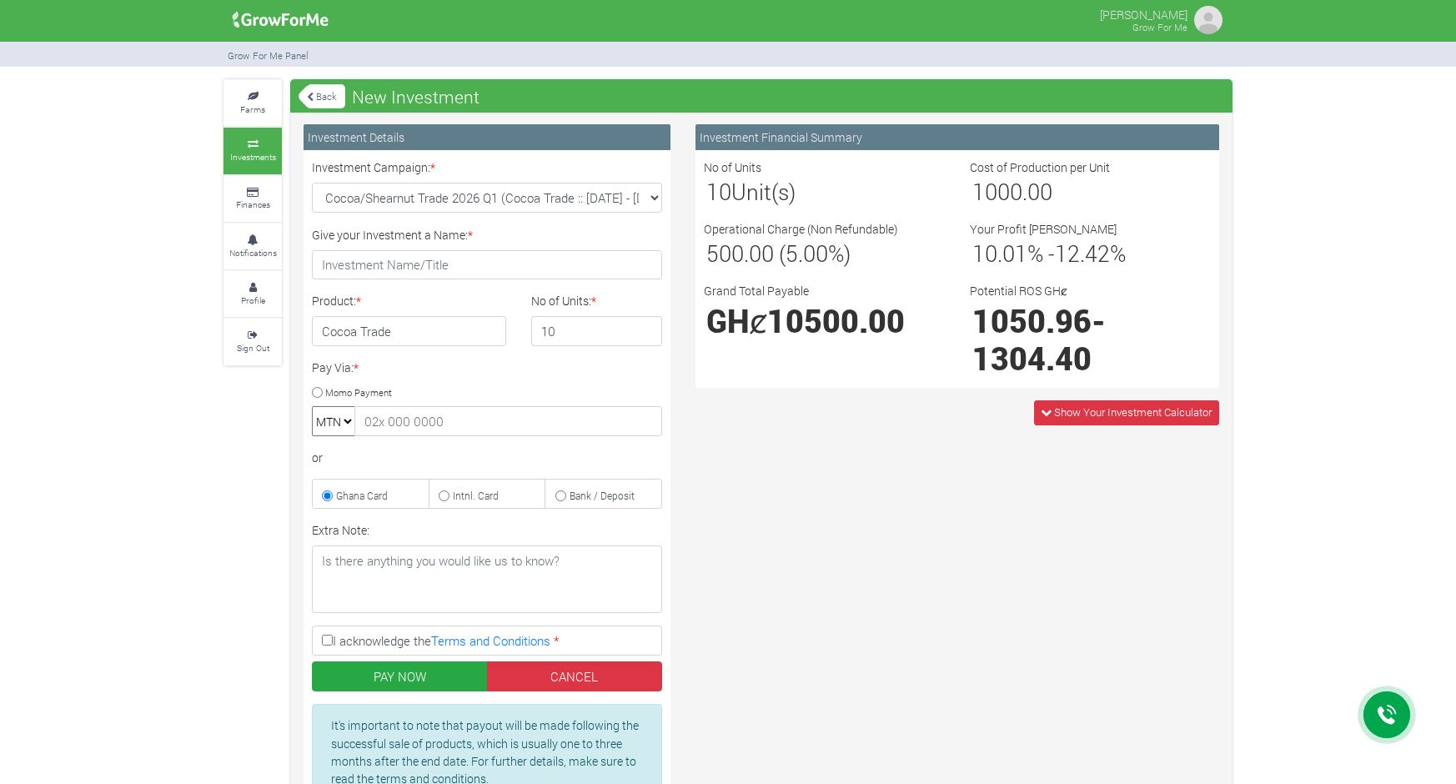
type input "10"
click at [645, 328] on input "10" at bounding box center [597, 331] width 132 height 30
click at [1319, 192] on div "Farms Investments Finances Notifications Profile Sign Out Back New Investment" at bounding box center [728, 478] width 1456 height 799
click at [288, 23] on img at bounding box center [281, 19] width 108 height 33
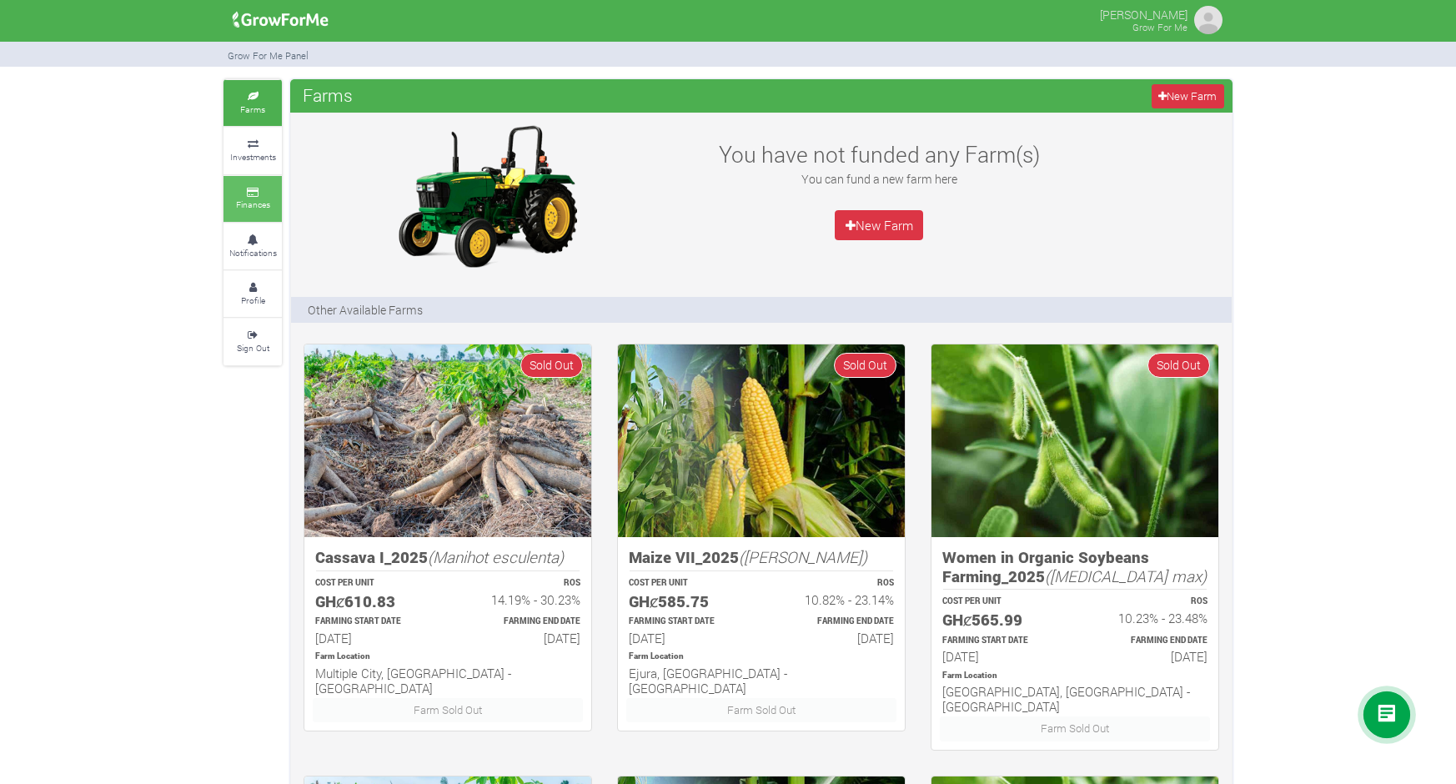
click at [250, 196] on link "Finances" at bounding box center [252, 199] width 58 height 46
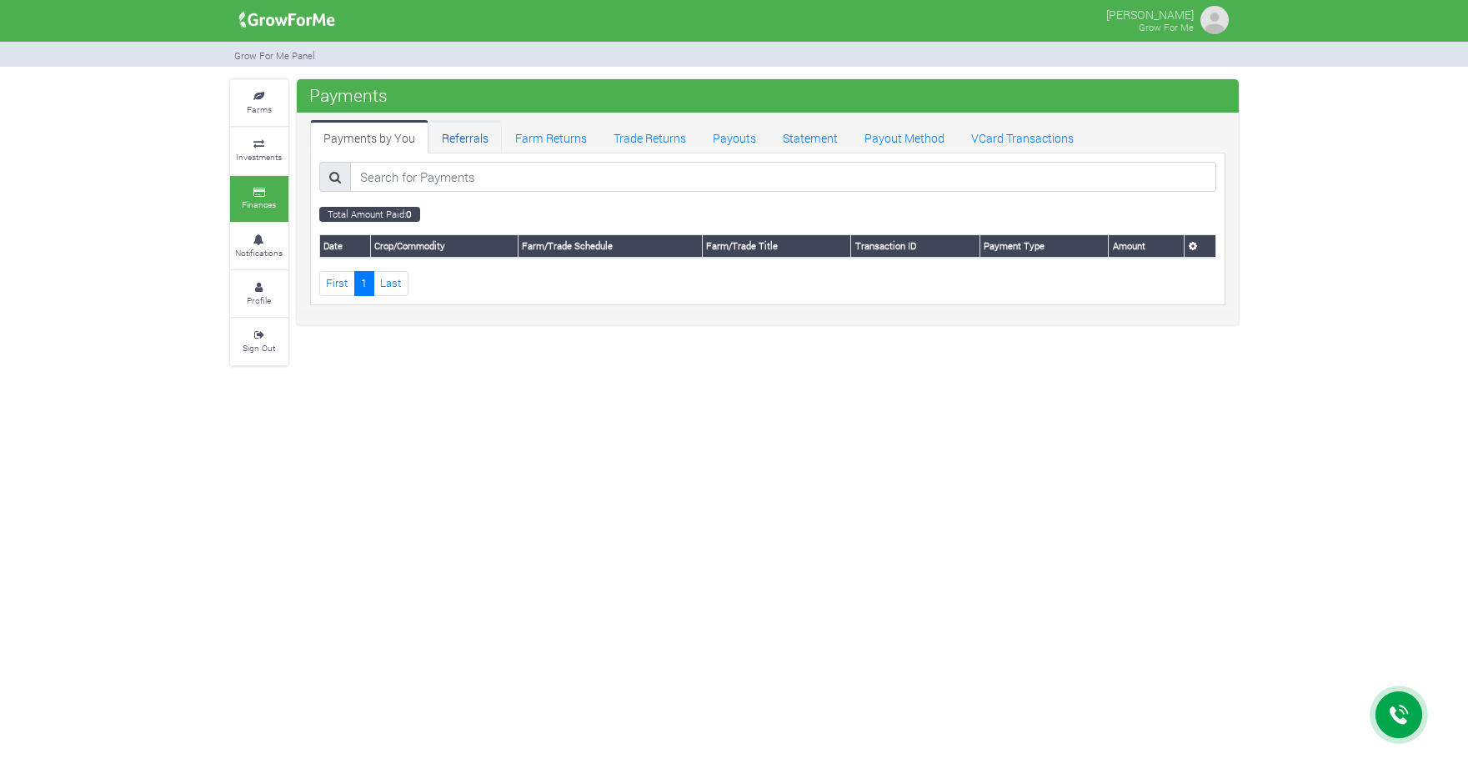
click at [452, 137] on link "Referrals" at bounding box center [464, 136] width 73 height 33
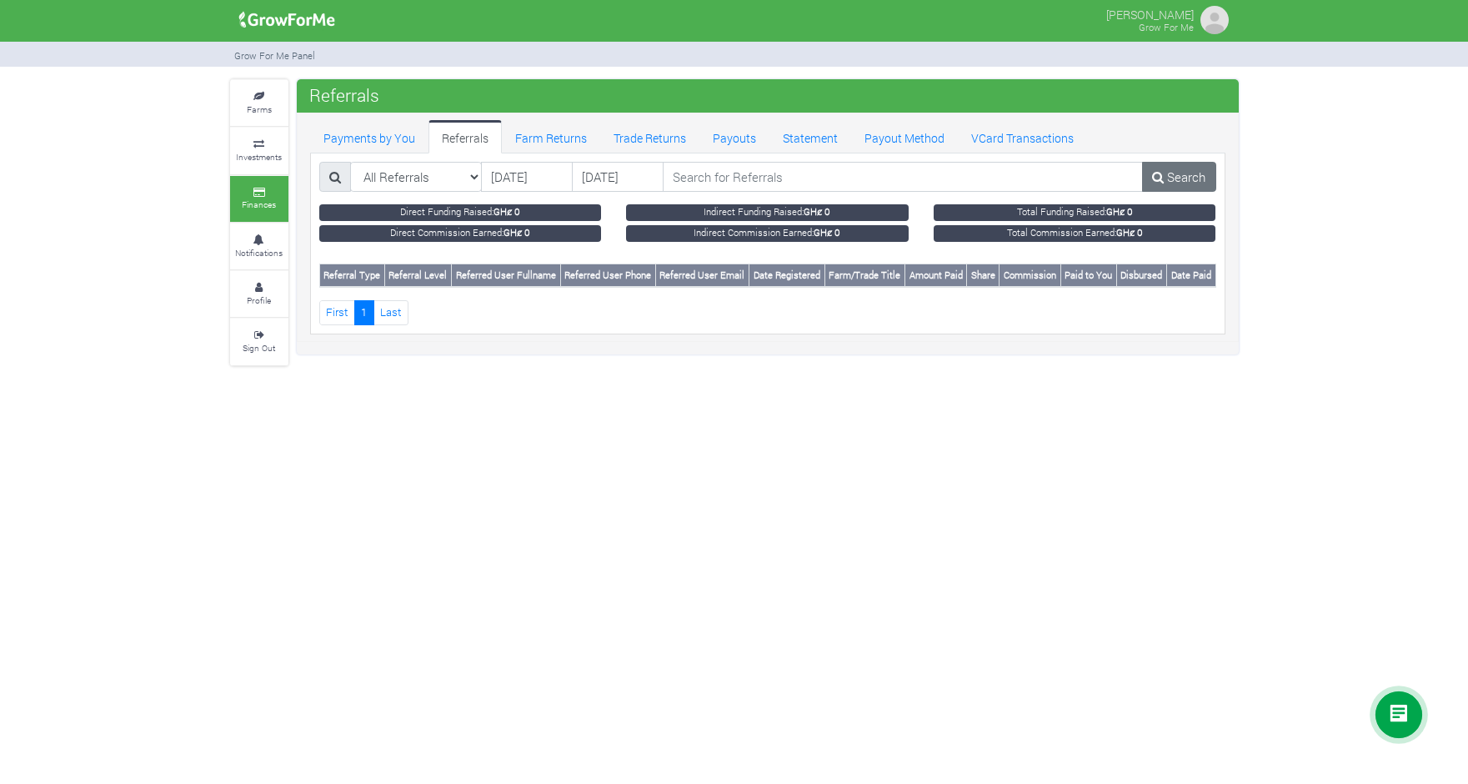
click at [416, 211] on small "Direct Funding Raised: GHȼ 0" at bounding box center [460, 212] width 283 height 17
click at [761, 138] on link "Payouts" at bounding box center [734, 136] width 70 height 33
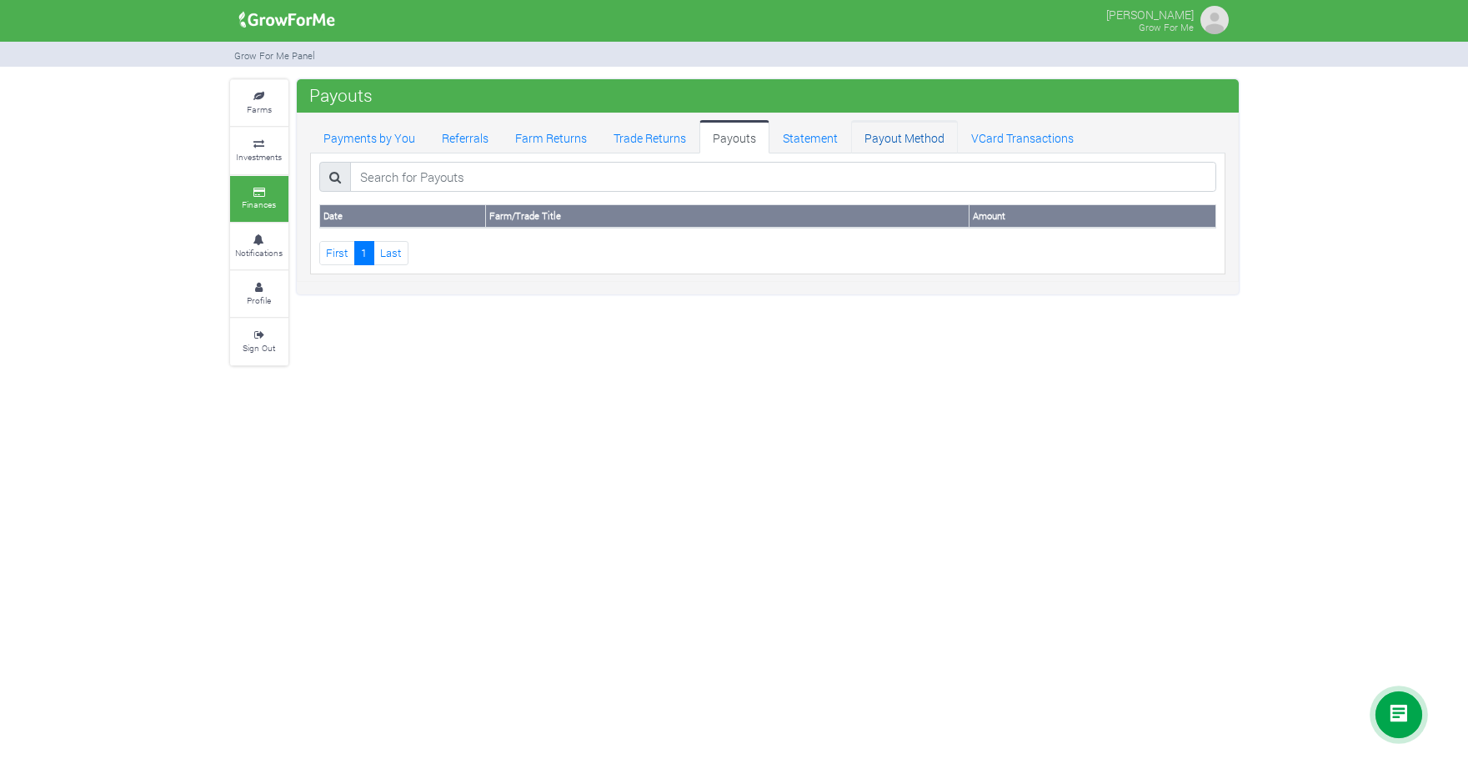
click at [914, 140] on link "Payout Method" at bounding box center [904, 136] width 107 height 33
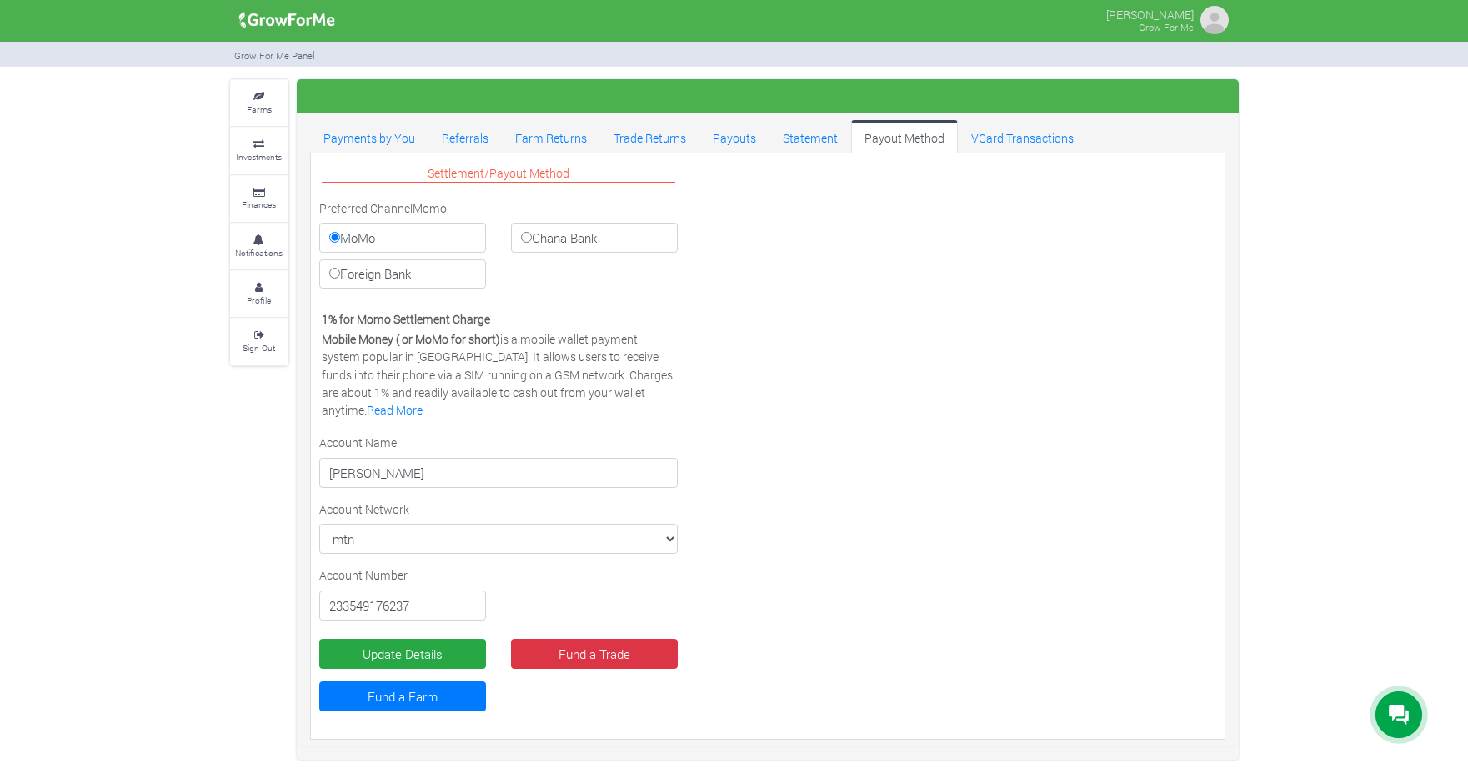
click at [568, 242] on label "Ghana Bank" at bounding box center [594, 238] width 167 height 30
click at [532, 242] on input "Ghana Bank" at bounding box center [526, 237] width 11 height 11
radio input "true"
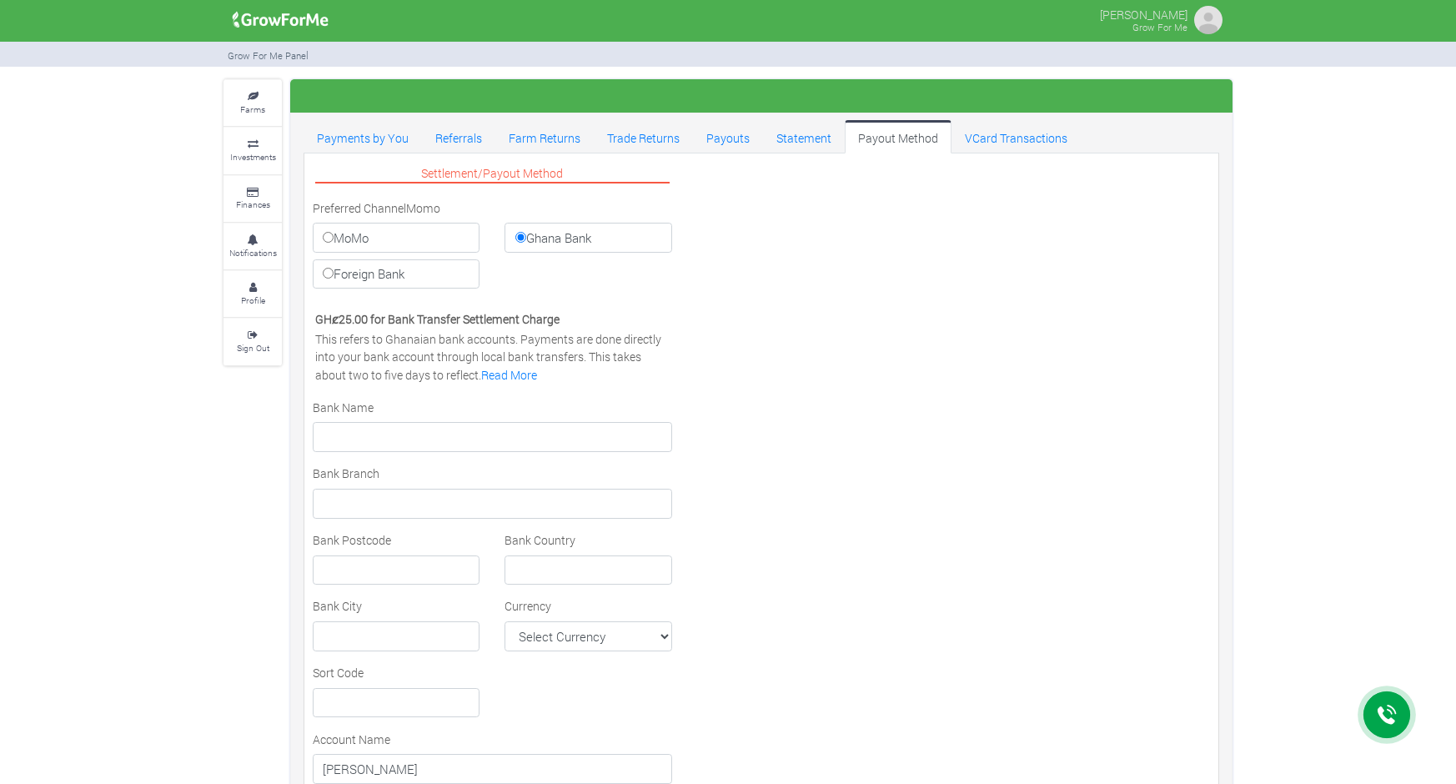
click at [394, 272] on label "Foreign Bank" at bounding box center [396, 274] width 167 height 30
click at [333, 272] on input "Foreign Bank" at bounding box center [328, 273] width 11 height 11
radio input "true"
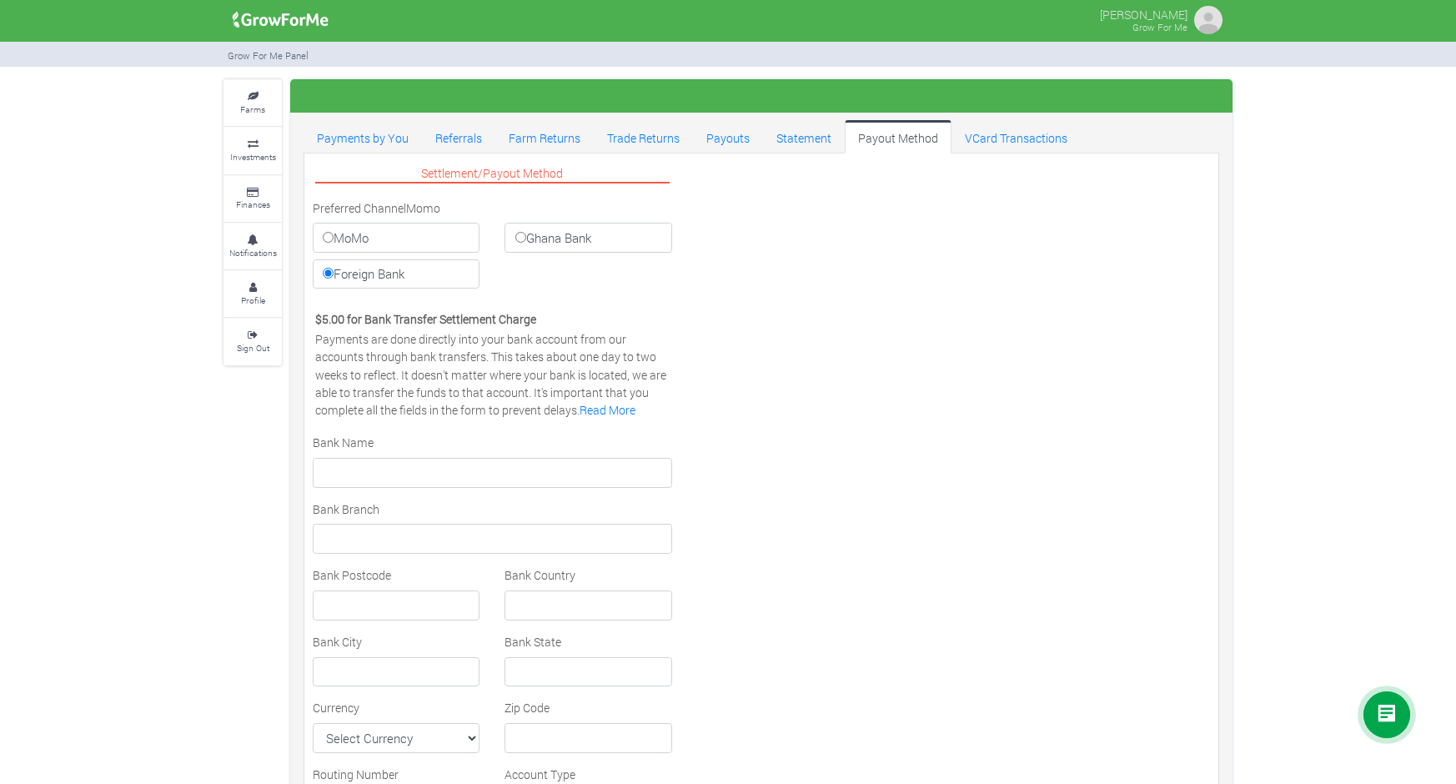
click at [381, 243] on label "MoMo" at bounding box center [396, 238] width 167 height 30
click at [333, 243] on input "MoMo" at bounding box center [328, 237] width 11 height 11
radio input "true"
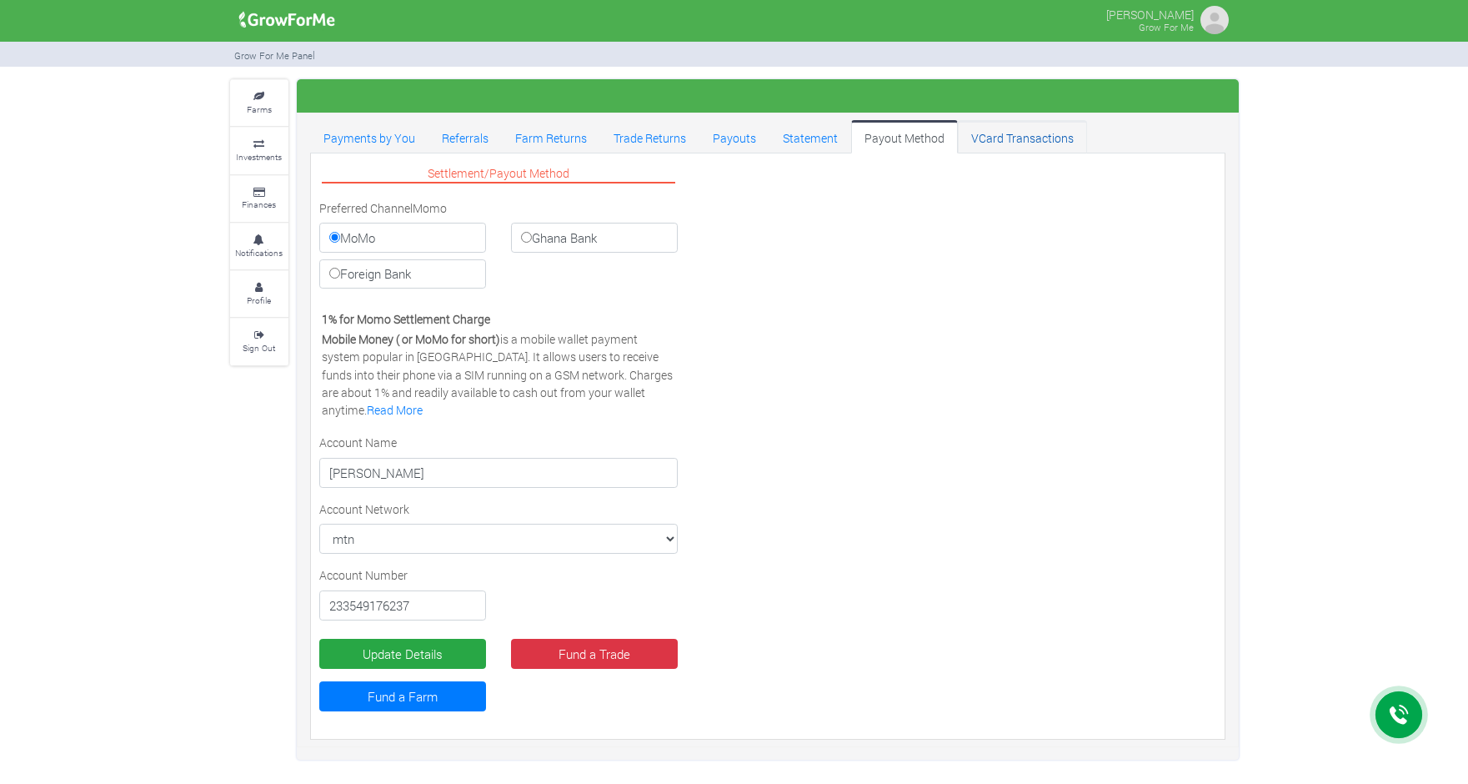
click at [1001, 141] on link "VCard Transactions" at bounding box center [1022, 136] width 129 height 33
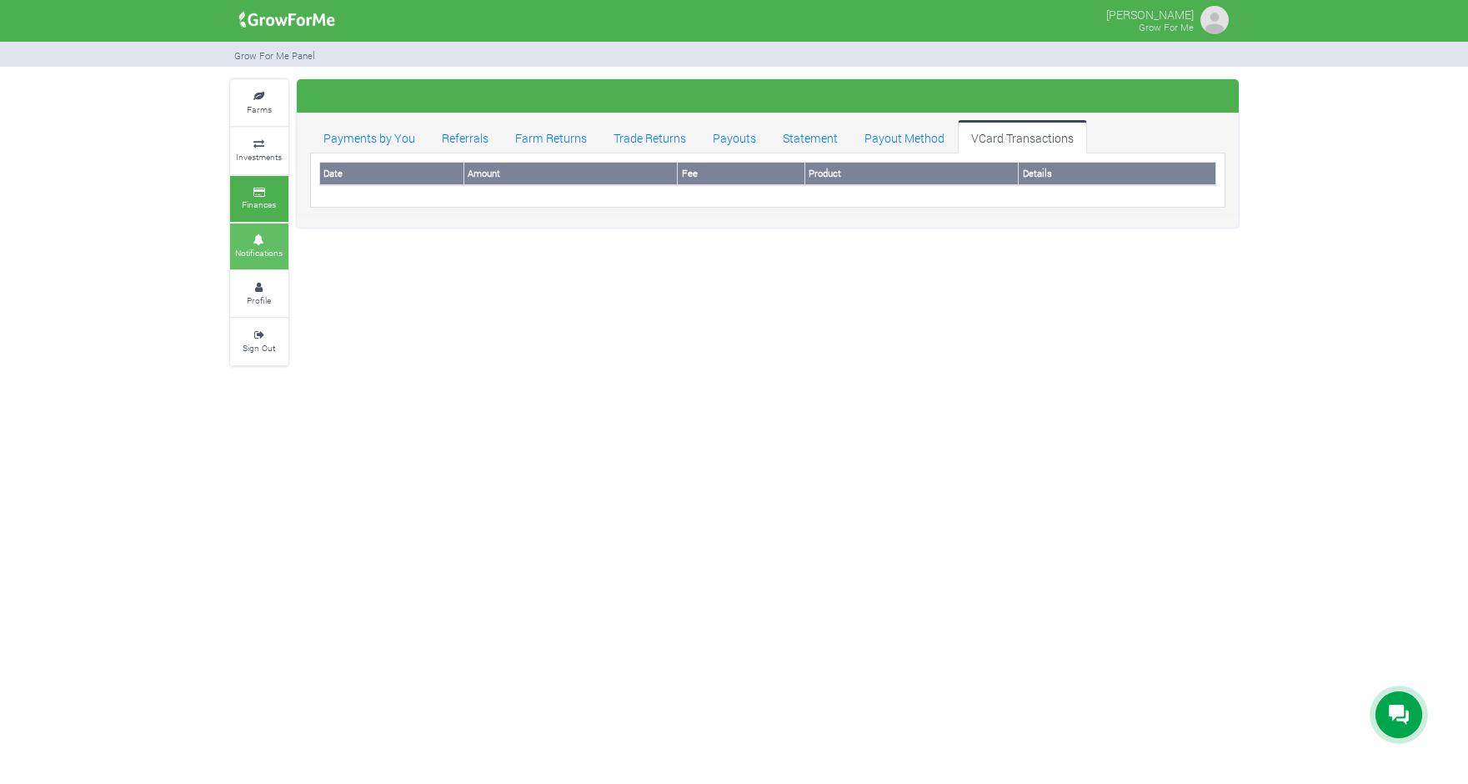
click at [263, 248] on small "Notifications" at bounding box center [259, 253] width 48 height 12
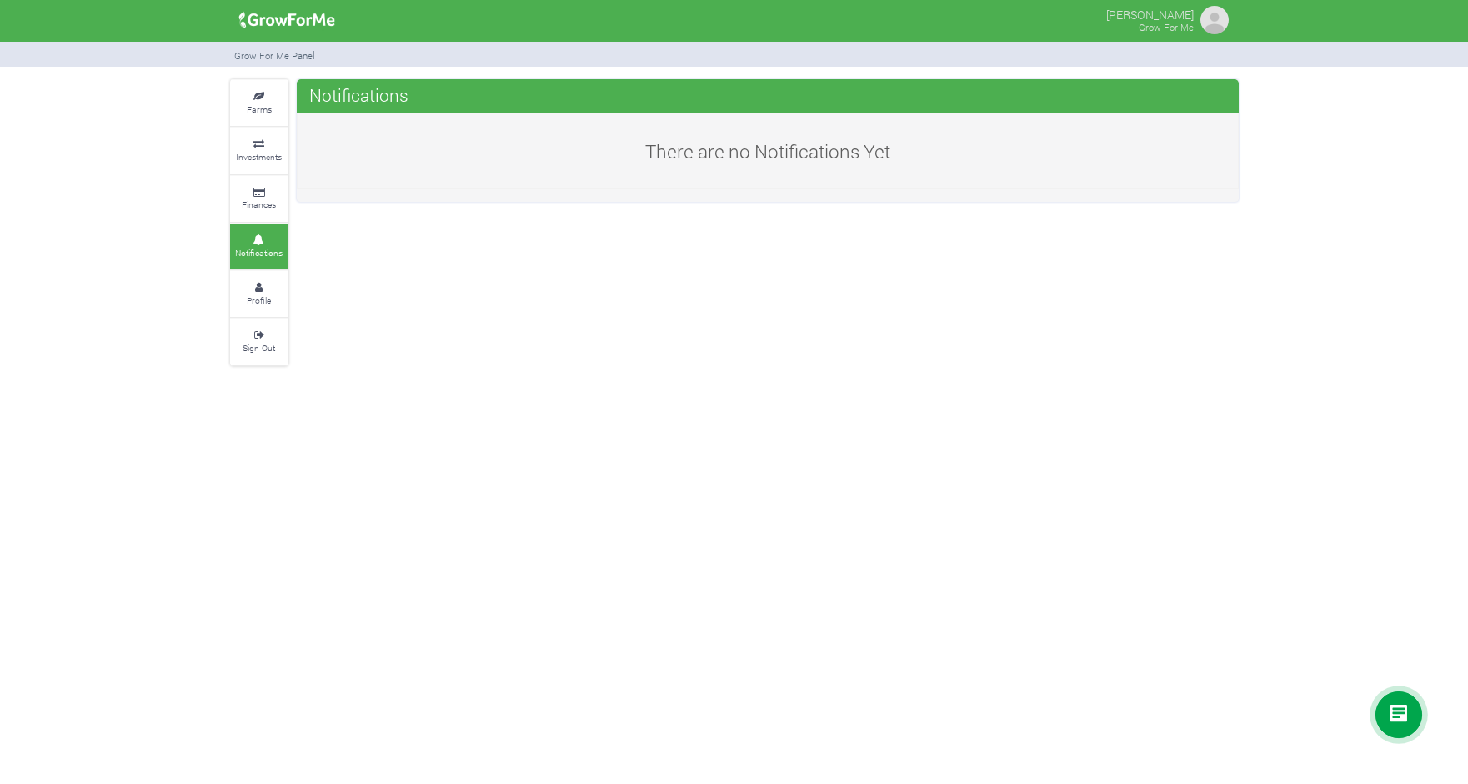
click at [1177, 13] on p "[PERSON_NAME]" at bounding box center [1150, 13] width 88 height 20
click at [1219, 24] on img at bounding box center [1214, 19] width 33 height 33
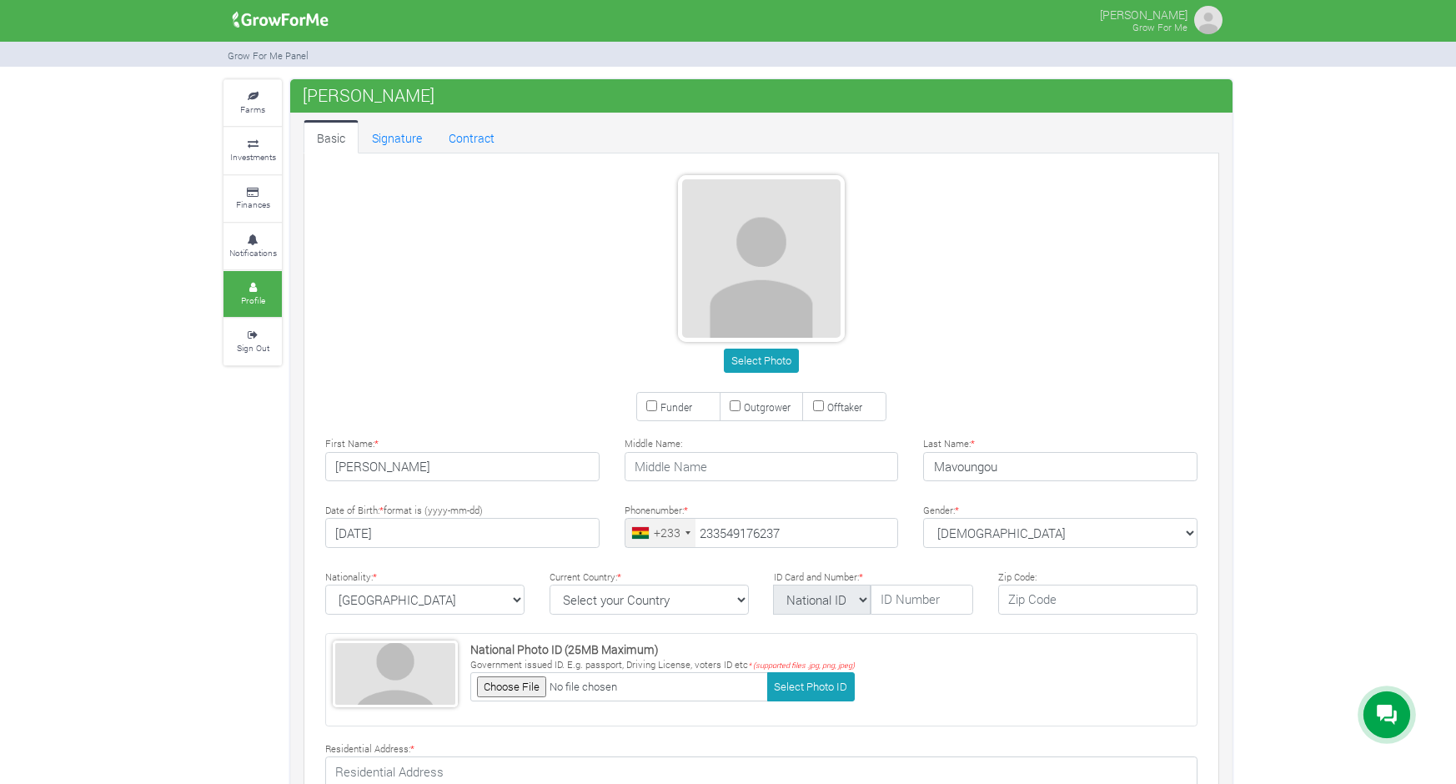
type input "54 917 6237"
click at [1256, 569] on div "Farms Investments Finances Notifications Profile Sign Out Roger Mavoungou" at bounding box center [728, 550] width 1456 height 943
click at [384, 138] on link "Signature" at bounding box center [396, 136] width 77 height 33
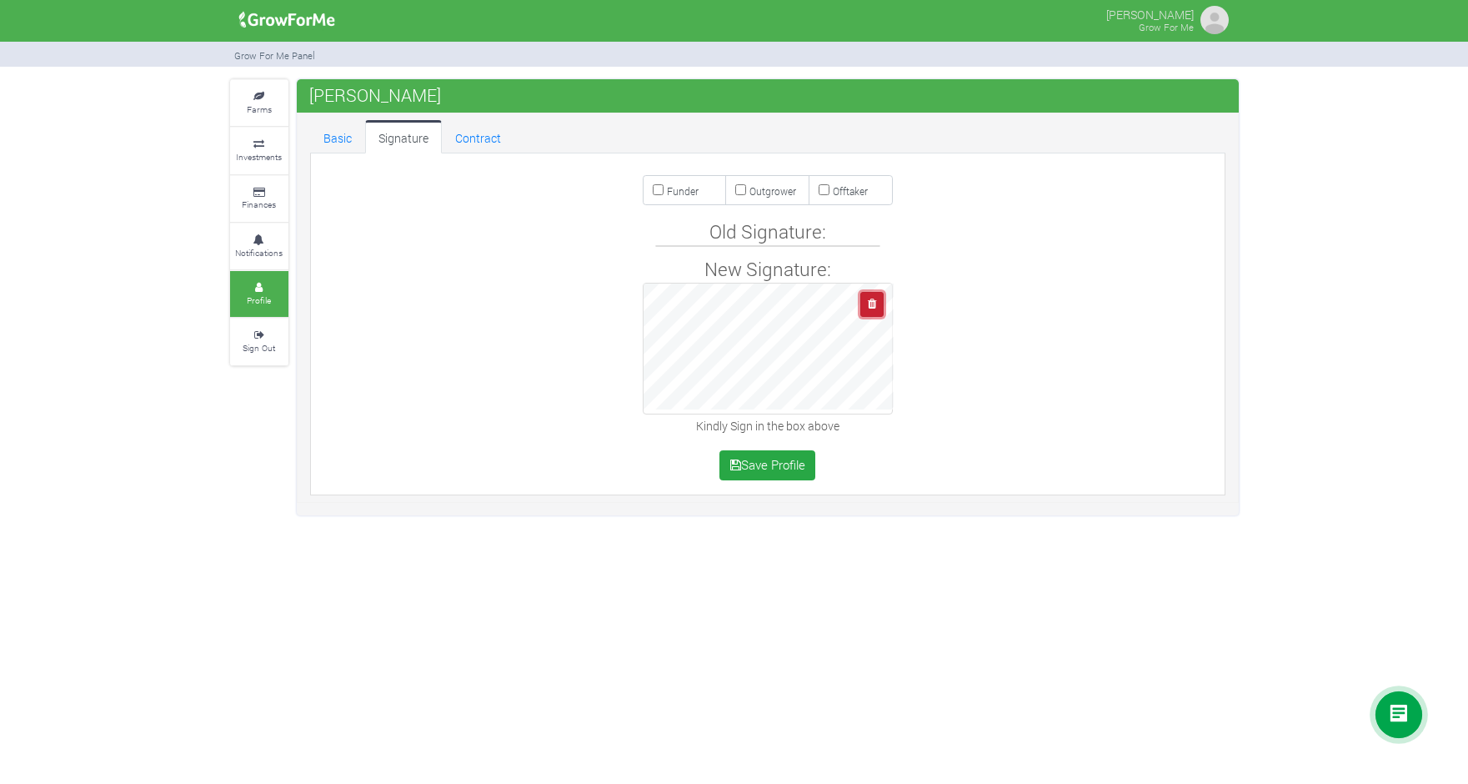
click at [872, 304] on icon "button" at bounding box center [872, 303] width 8 height 11
click at [264, 103] on link "Farms" at bounding box center [259, 103] width 58 height 46
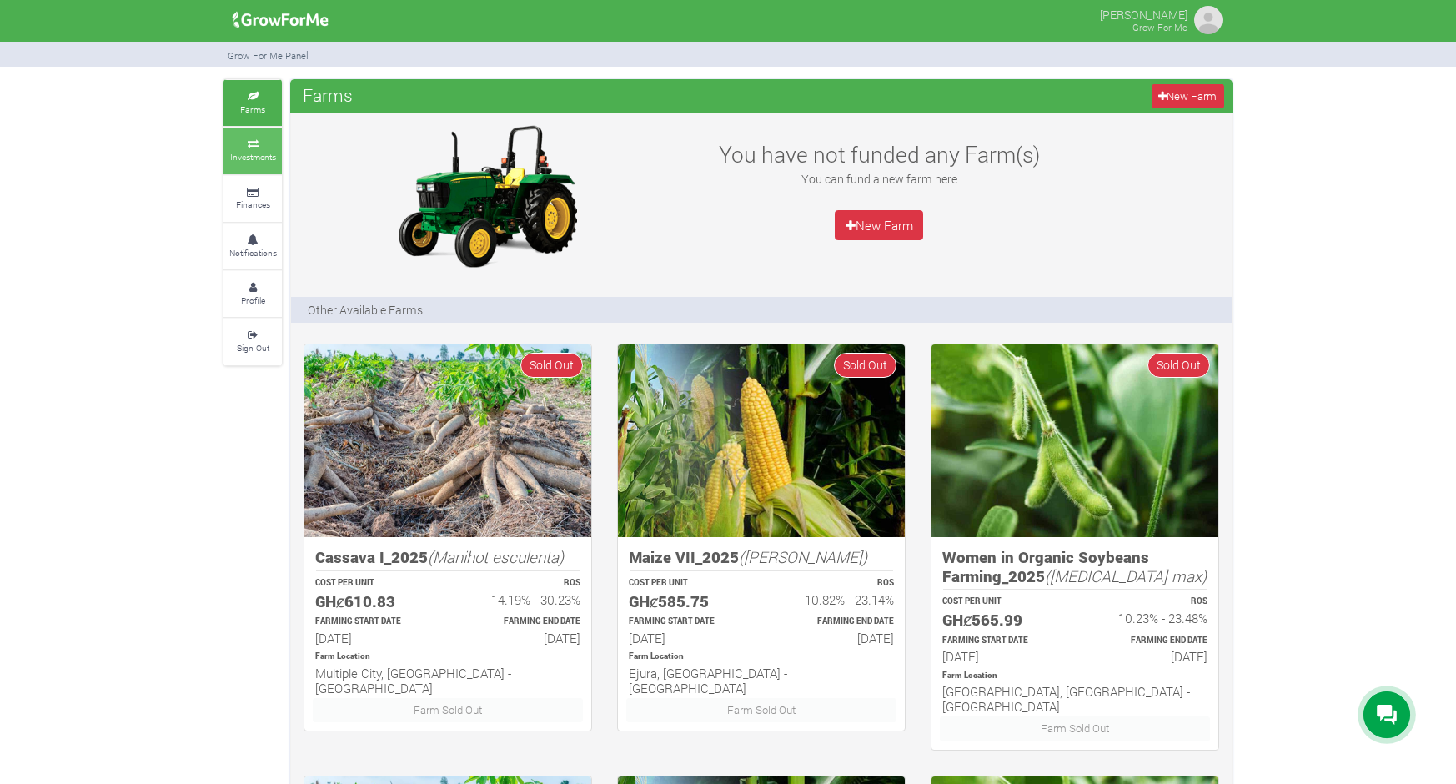
click at [266, 152] on small "Investments" at bounding box center [253, 157] width 46 height 12
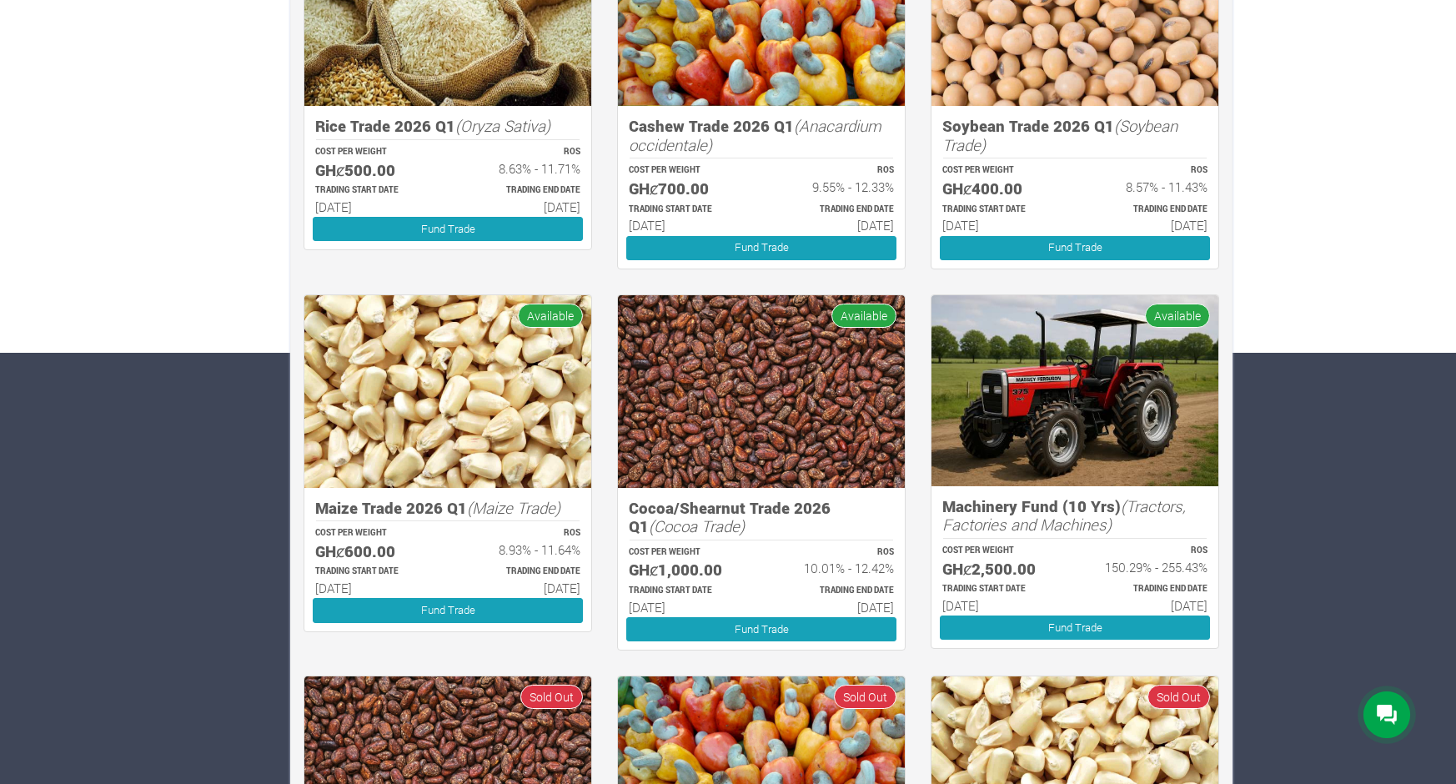
scroll to position [454, 0]
